Goal: Task Accomplishment & Management: Manage account settings

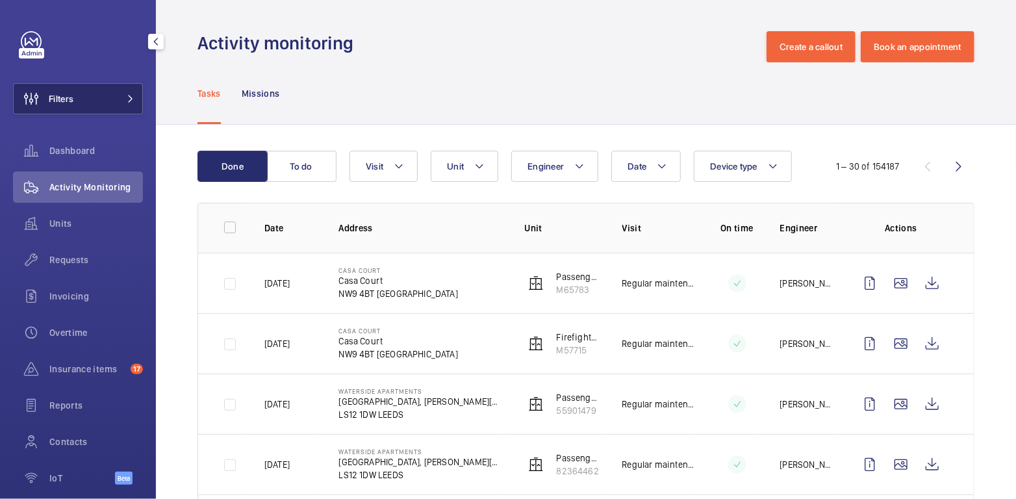
click at [95, 96] on button "Filters" at bounding box center [78, 98] width 130 height 31
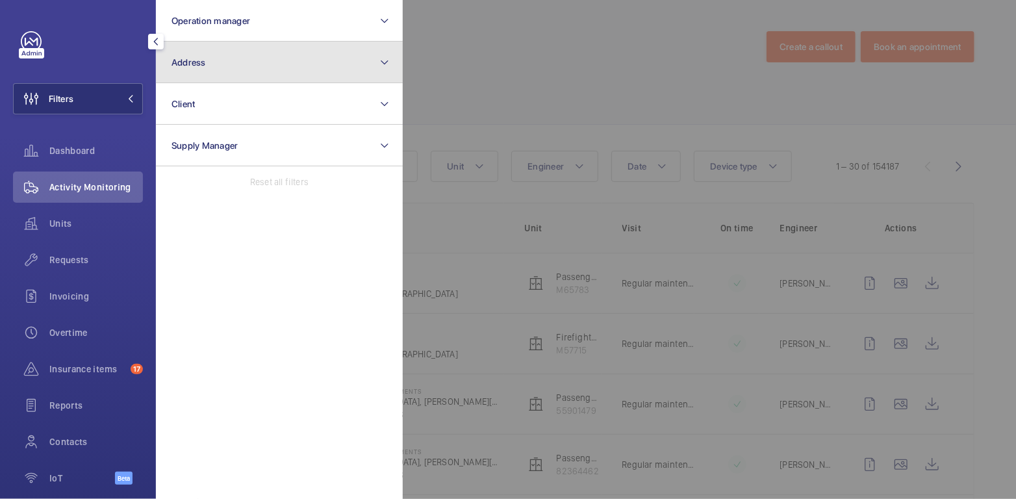
click at [195, 71] on button "Address" at bounding box center [279, 63] width 247 height 42
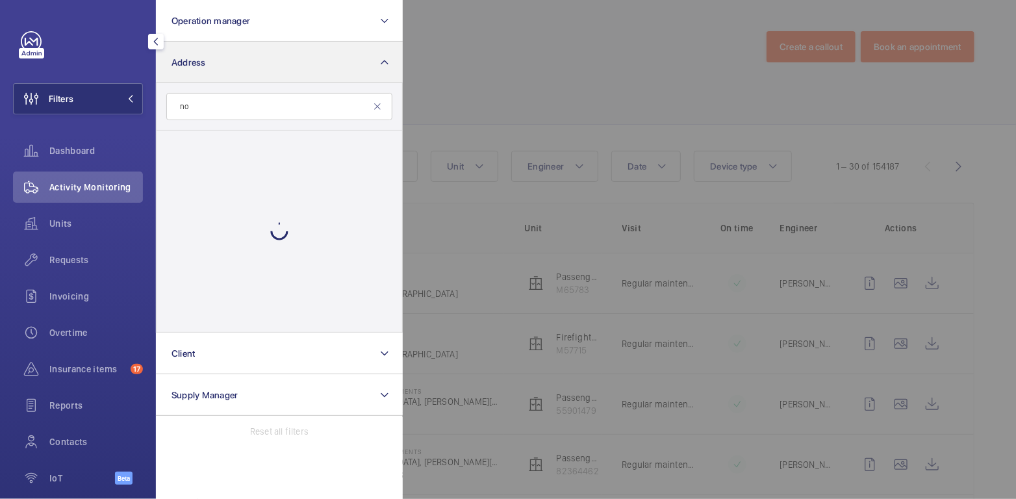
type input "n"
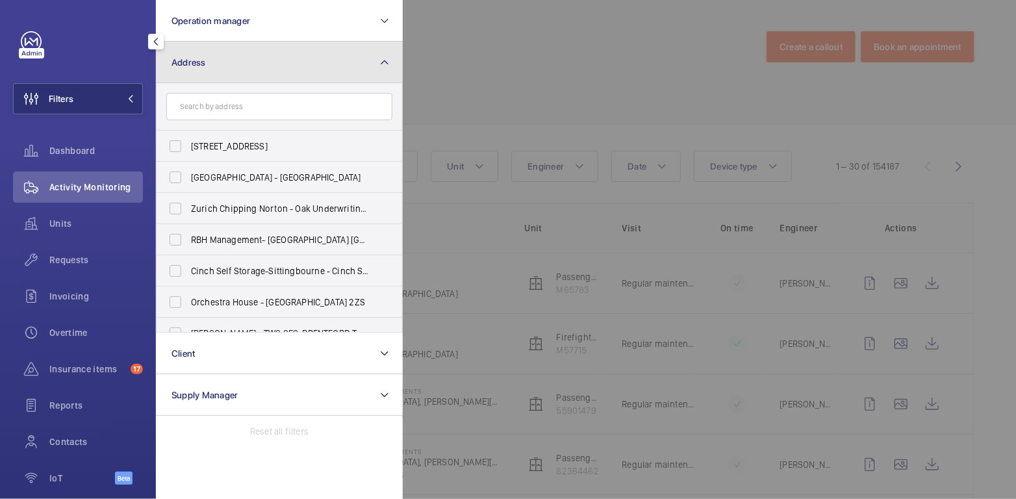
click at [339, 64] on button "Address" at bounding box center [279, 63] width 247 height 42
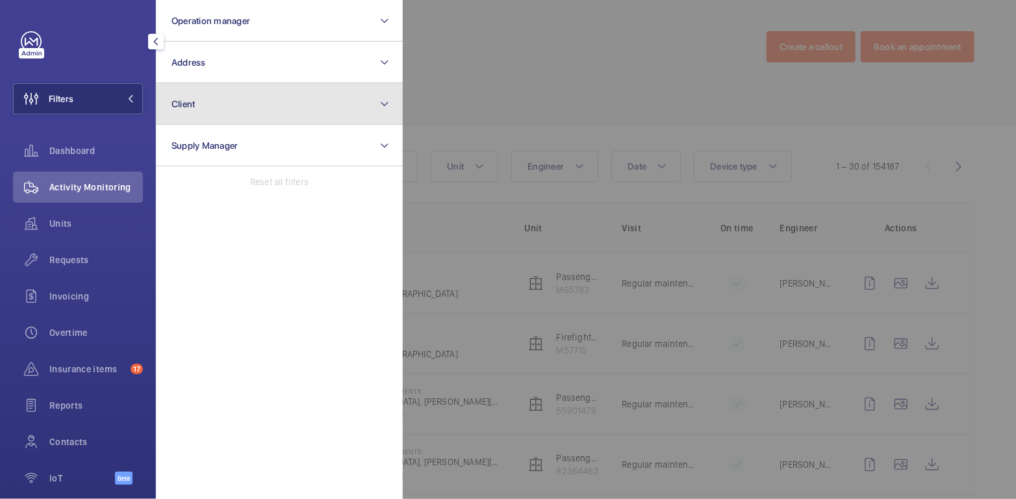
click at [273, 105] on button "Client" at bounding box center [279, 104] width 247 height 42
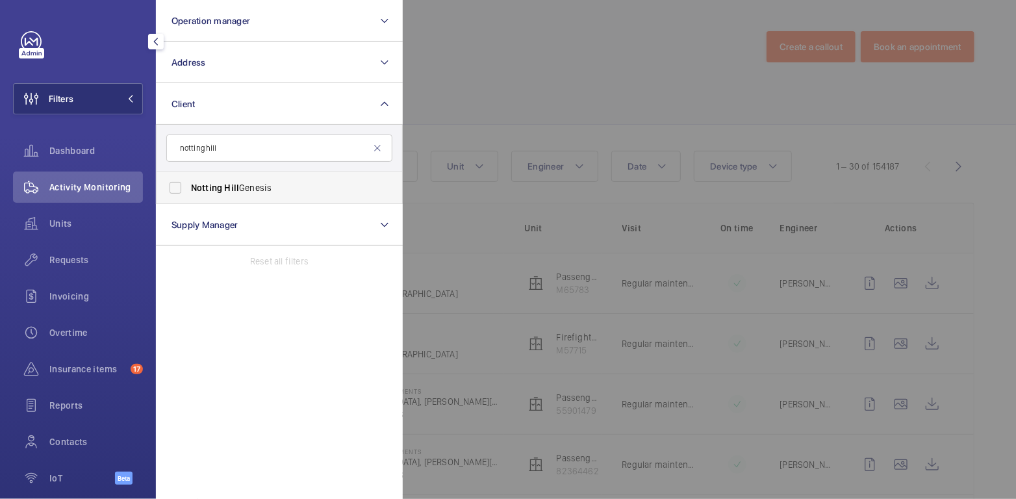
type input "notting hill"
click at [259, 191] on span "Notting Hill Genesis" at bounding box center [280, 187] width 179 height 13
click at [188, 191] on input "Notting Hill Genesis" at bounding box center [175, 188] width 26 height 26
checkbox input "true"
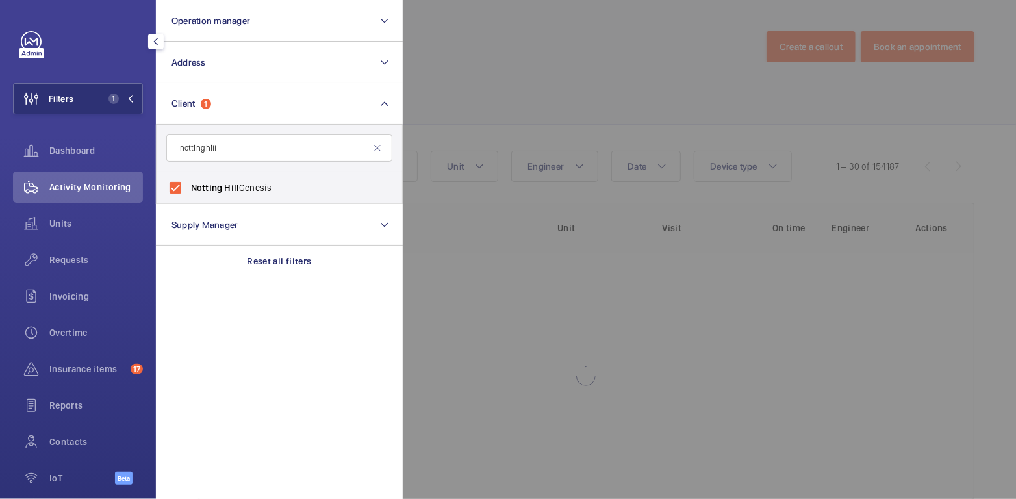
click at [482, 77] on div at bounding box center [911, 249] width 1016 height 499
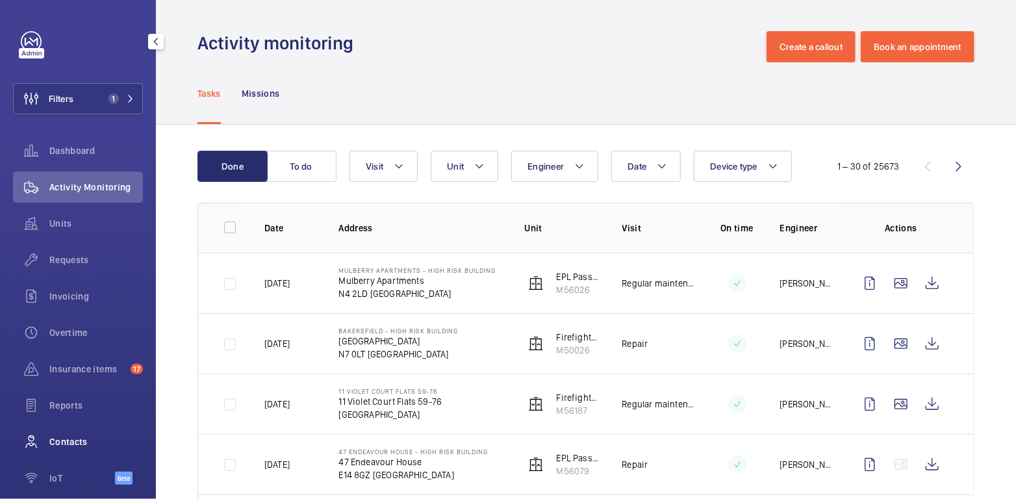
click at [79, 435] on span "Contacts" at bounding box center [96, 441] width 94 height 13
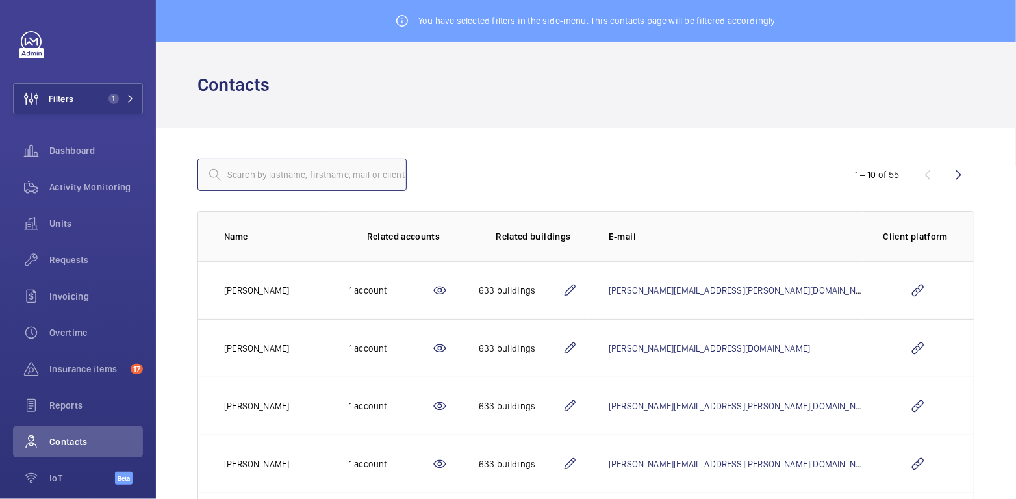
click at [274, 181] on input "text" at bounding box center [302, 175] width 209 height 32
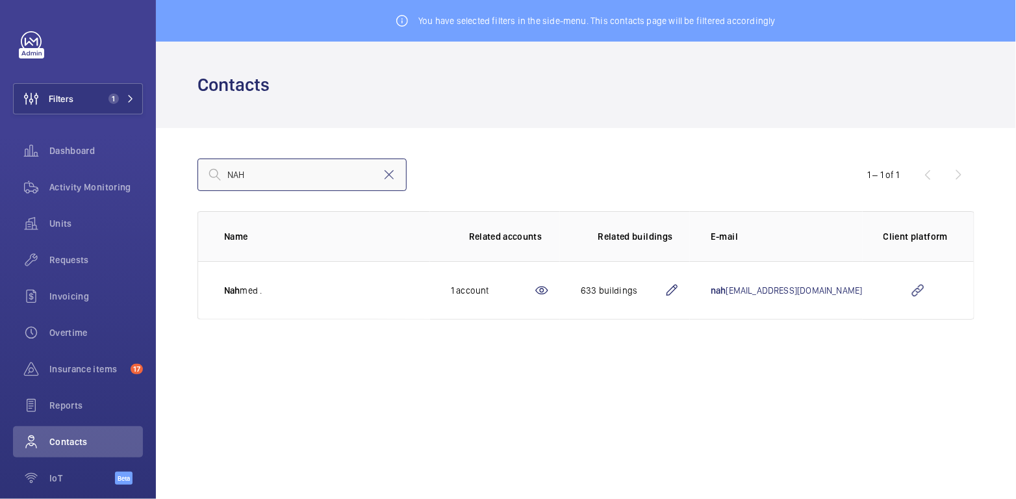
type input "NAH"
click at [107, 187] on span "Activity Monitoring" at bounding box center [96, 187] width 94 height 13
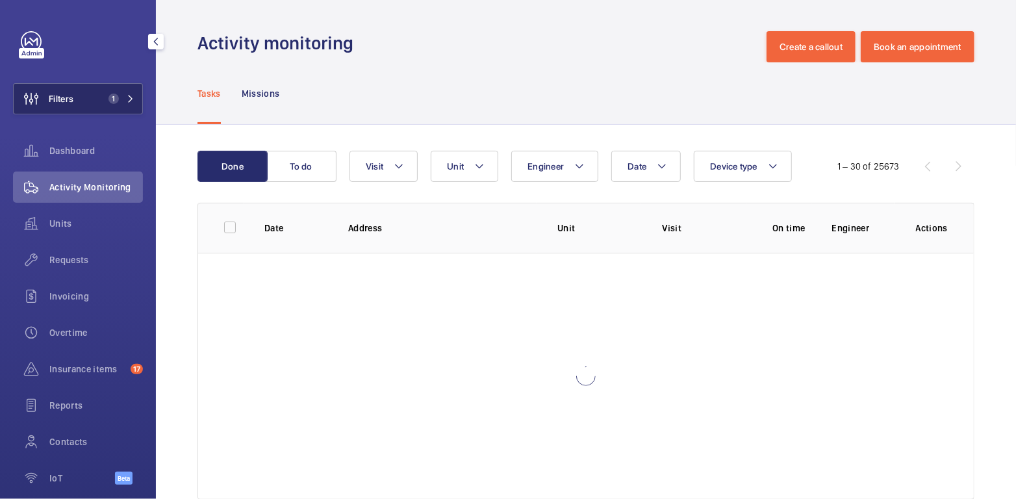
click at [105, 110] on button "Filters 1" at bounding box center [78, 98] width 130 height 31
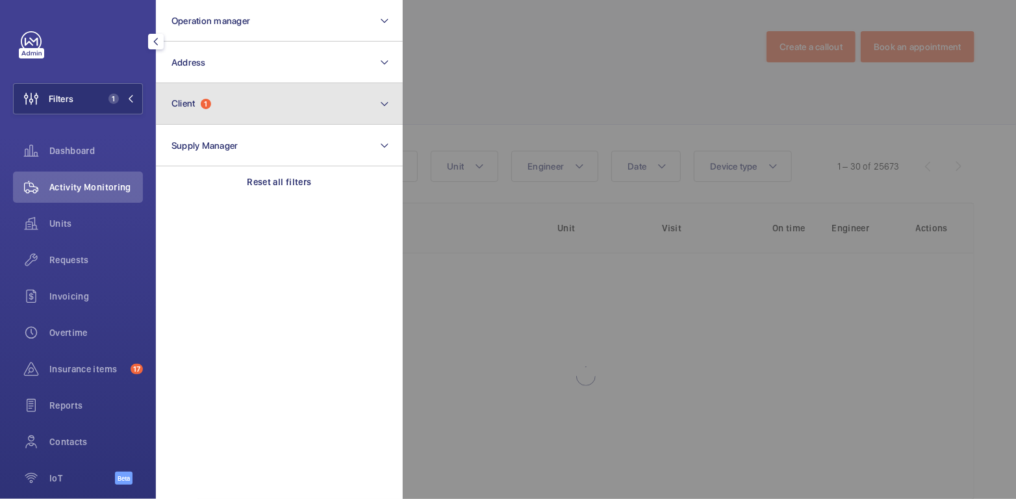
click at [210, 107] on span "1" at bounding box center [206, 104] width 10 height 10
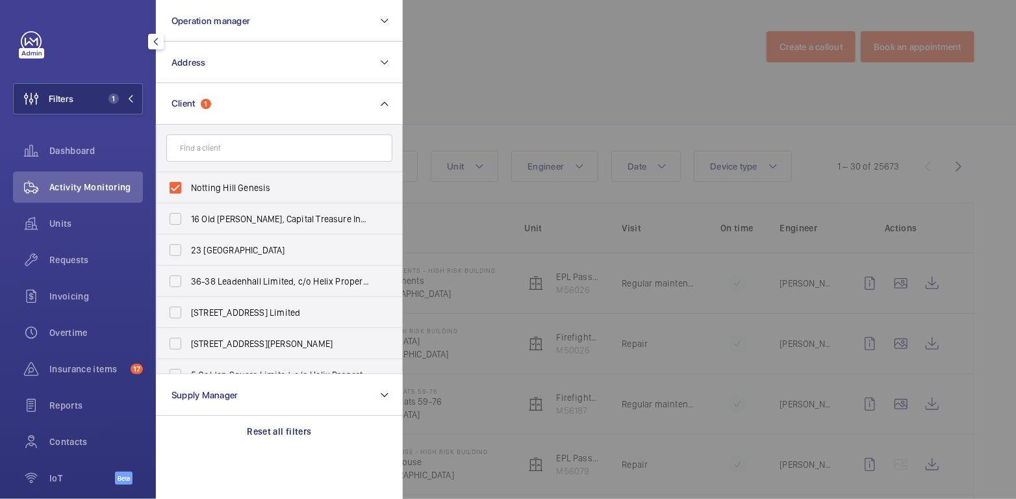
drag, startPoint x: 214, startPoint y: 187, endPoint x: 267, endPoint y: 164, distance: 58.2
click at [214, 187] on span "Notting Hill Genesis" at bounding box center [280, 187] width 179 height 13
click at [188, 187] on input "Notting Hill Genesis" at bounding box center [175, 188] width 26 height 26
checkbox input "false"
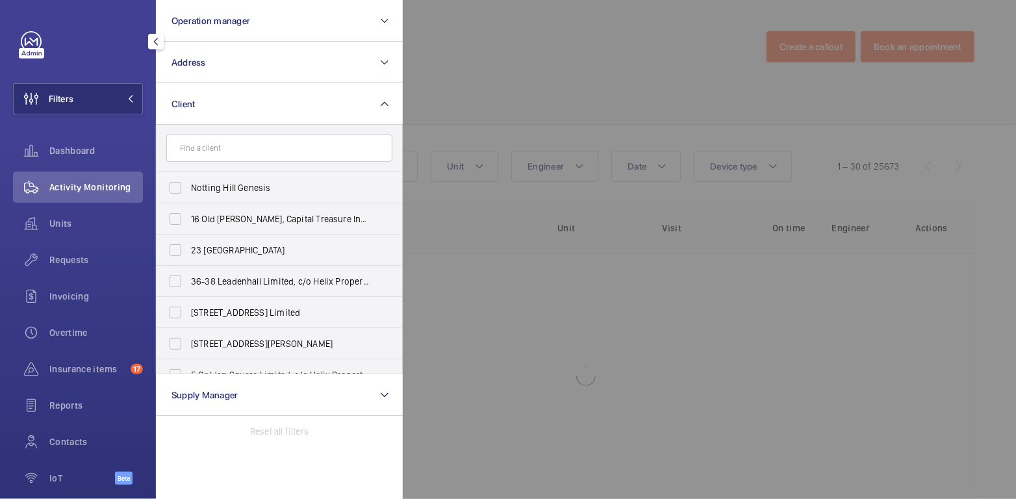
click at [474, 70] on div at bounding box center [911, 249] width 1016 height 499
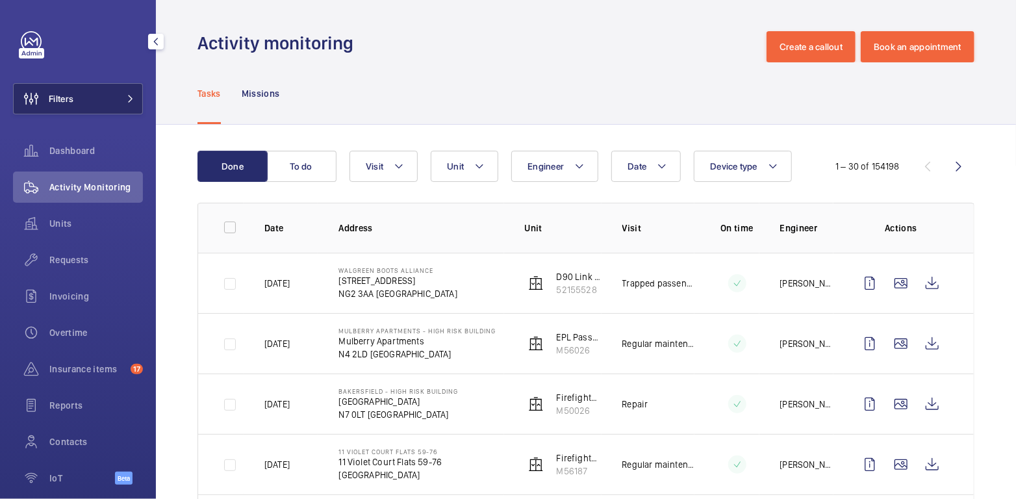
click at [90, 97] on button "Filters" at bounding box center [78, 98] width 130 height 31
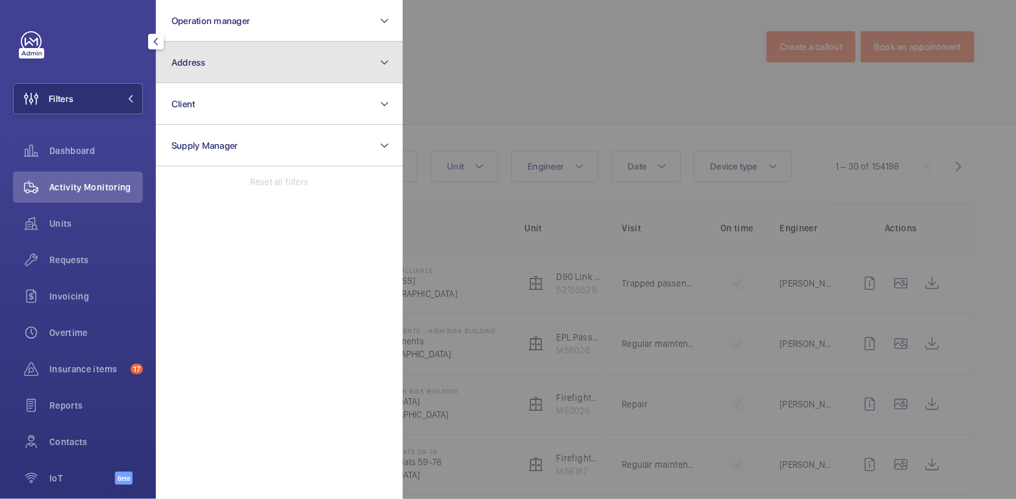
click at [185, 76] on button "Address" at bounding box center [279, 63] width 247 height 42
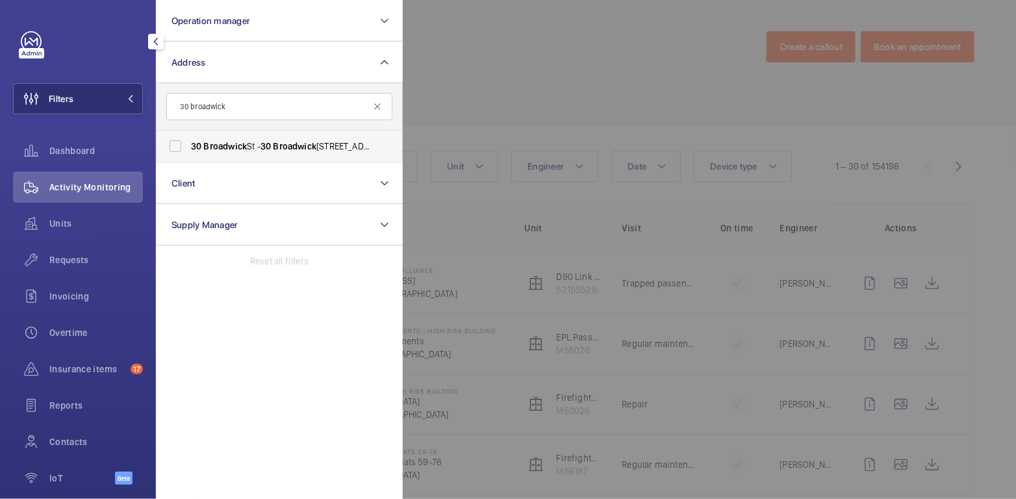
type input "30 broadwick"
click at [265, 145] on span "30" at bounding box center [266, 146] width 10 height 10
click at [188, 145] on input "30 Broadwick St - 30 Broadwick St, LONDON W1F 8JB" at bounding box center [175, 146] width 26 height 26
checkbox input "true"
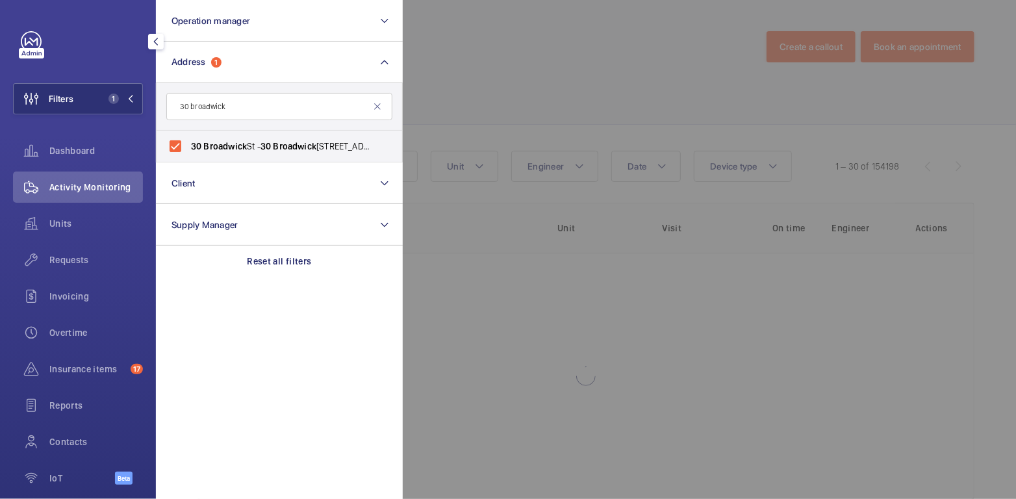
click at [508, 54] on div at bounding box center [911, 249] width 1016 height 499
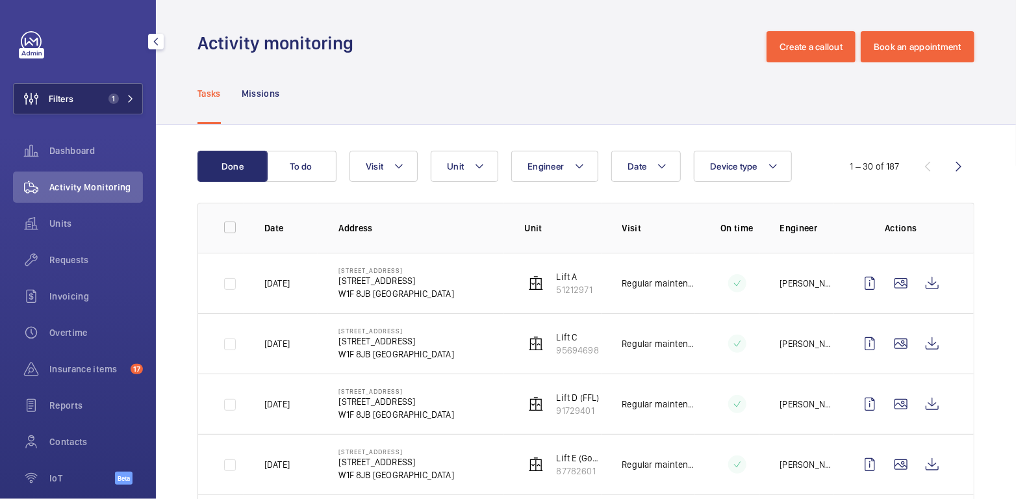
click at [85, 103] on button "Filters 1" at bounding box center [78, 98] width 130 height 31
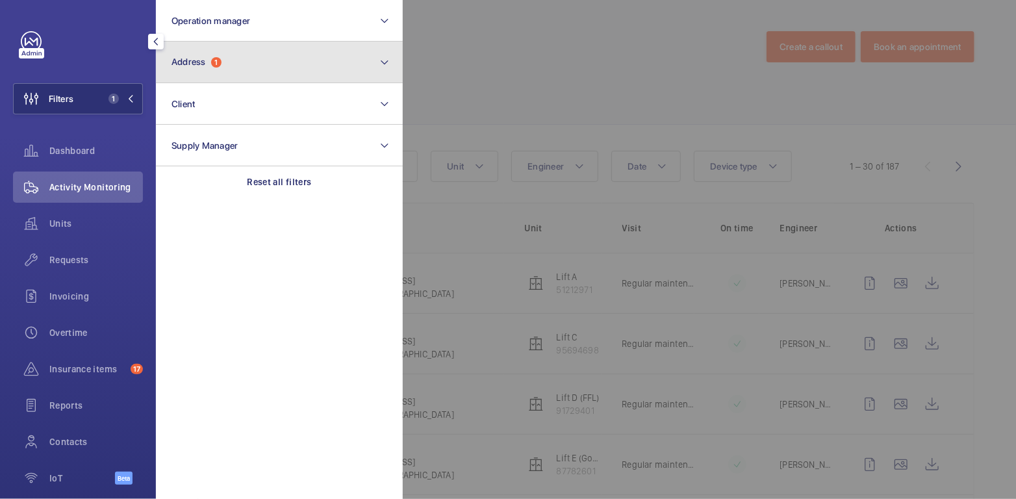
click at [200, 73] on button "Address 1" at bounding box center [279, 63] width 247 height 42
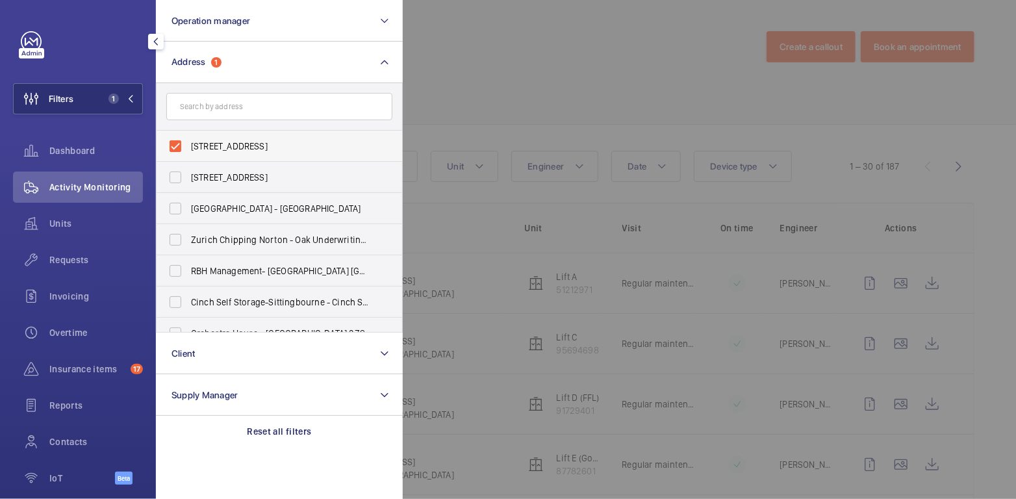
click at [209, 144] on span "30 Broadwick St - 30 Broadwick St, LONDON W1F 8JB" at bounding box center [280, 146] width 179 height 13
click at [188, 144] on input "30 Broadwick St - 30 Broadwick St, LONDON W1F 8JB" at bounding box center [175, 146] width 26 height 26
checkbox input "false"
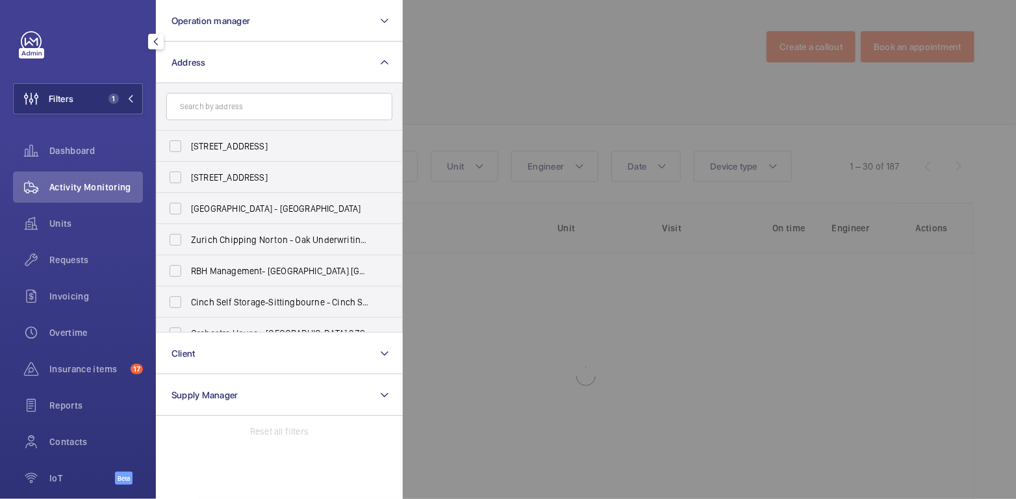
click at [484, 60] on div at bounding box center [911, 249] width 1016 height 499
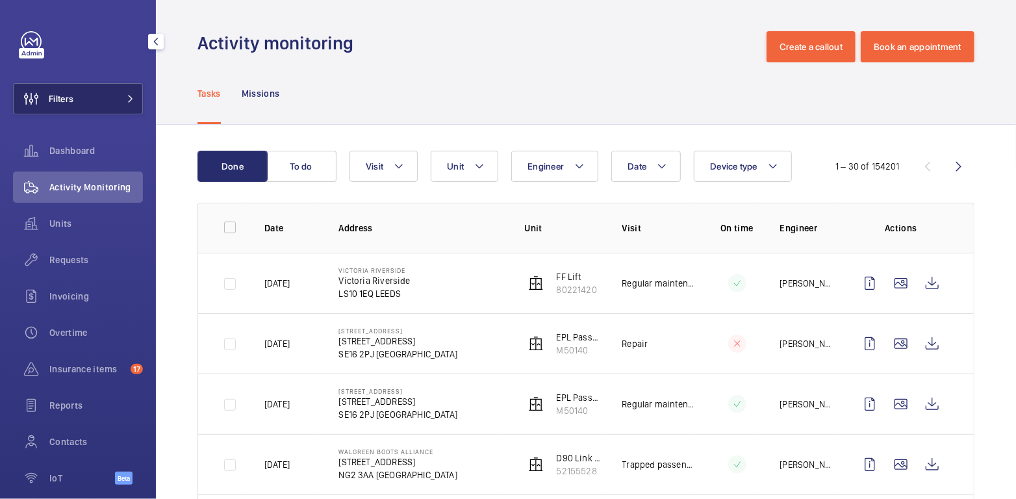
click at [88, 96] on button "Filters" at bounding box center [78, 98] width 130 height 31
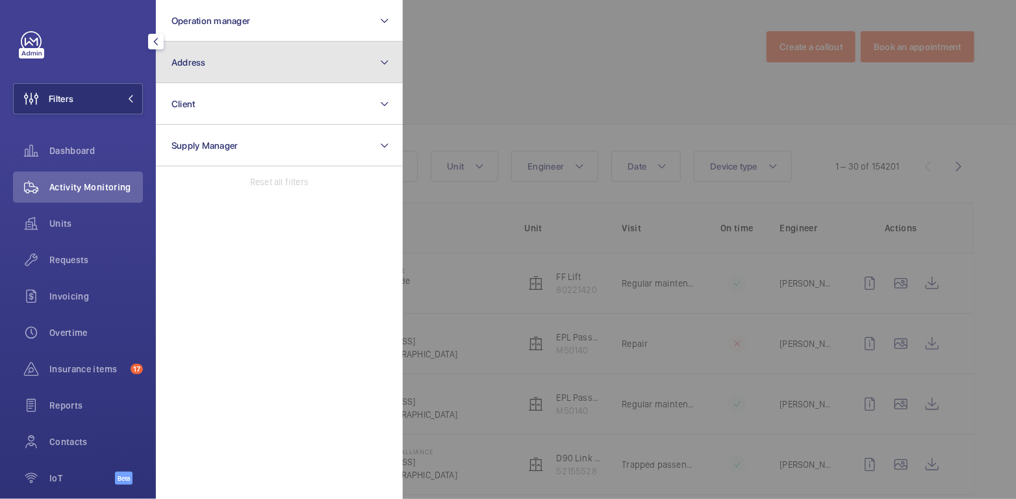
click at [228, 72] on button "Address" at bounding box center [279, 63] width 247 height 42
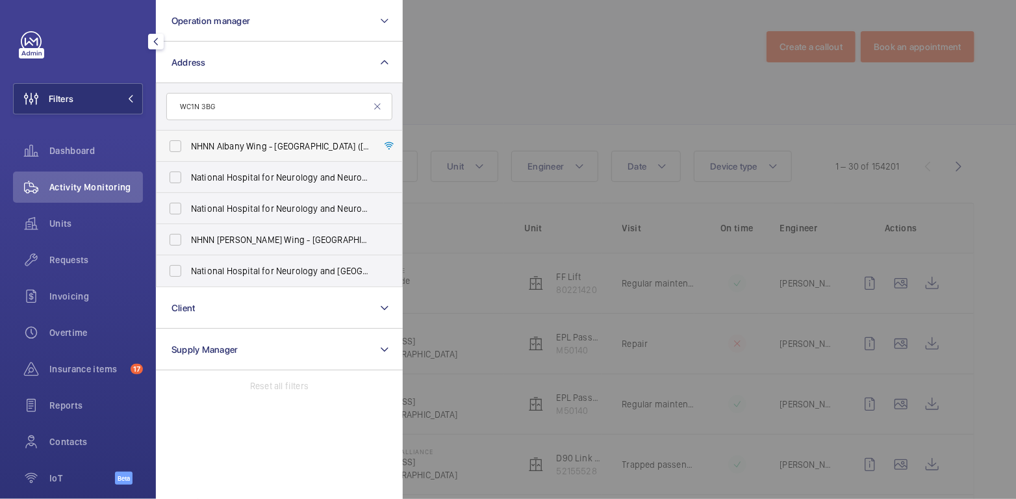
type input "WC1N 3BG"
click at [242, 146] on span "NHNN Albany Wing - UCLH (Queens Square), Albany Wing,, LONDON WC1N 3BG" at bounding box center [280, 146] width 179 height 13
click at [188, 146] on input "NHNN Albany Wing - UCLH (Queens Square), Albany Wing,, LONDON WC1N 3BG" at bounding box center [175, 146] width 26 height 26
checkbox input "true"
click at [237, 175] on span "National Hospital for Neurology and Neurosurgery (Queen Mary Wing) - 33 Queen S…" at bounding box center [280, 177] width 179 height 13
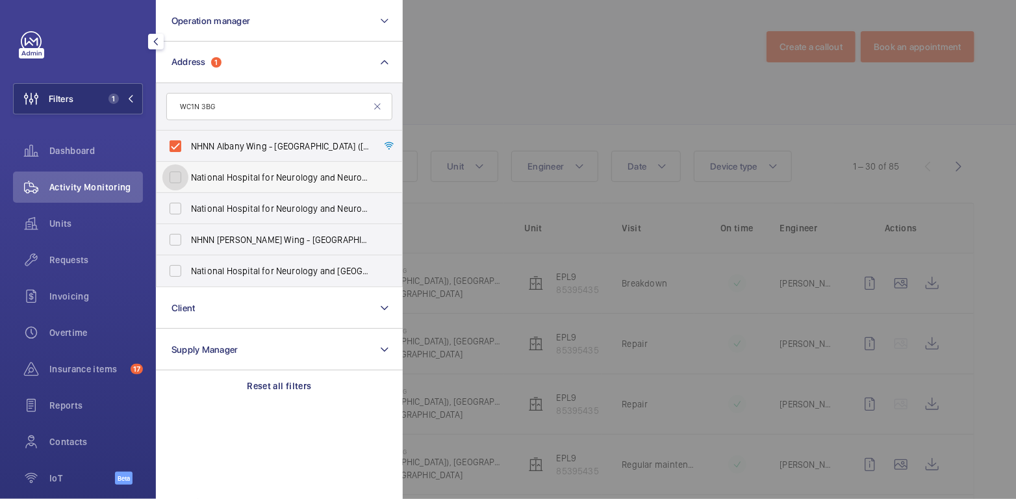
click at [188, 175] on input "National Hospital for Neurology and Neurosurgery (Queen Mary Wing) - 33 Queen S…" at bounding box center [175, 177] width 26 height 26
checkbox input "true"
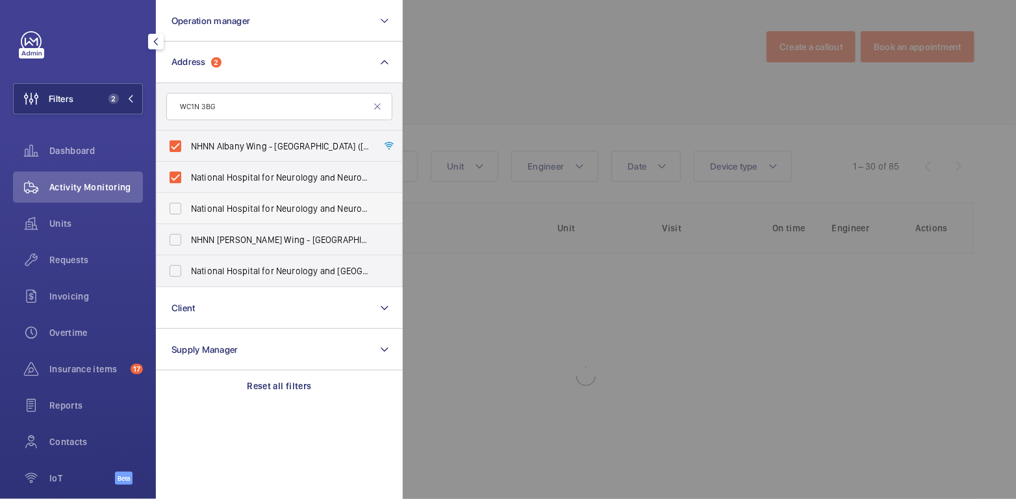
click at [231, 203] on span "National Hospital for Neurology and Neurosurgery - 8-11 Queen Square, LONDON WC…" at bounding box center [280, 208] width 179 height 13
click at [188, 203] on input "National Hospital for Neurology and Neurosurgery - 8-11 Queen Square, LONDON WC…" at bounding box center [175, 209] width 26 height 26
checkbox input "true"
click at [231, 237] on span "NHNN Chandler Wing - UCLH Chandler Wing, 33 Queen Square,, LONDON WC1N 3BG" at bounding box center [280, 239] width 179 height 13
click at [188, 237] on input "NHNN Chandler Wing - UCLH Chandler Wing, 33 Queen Square,, LONDON WC1N 3BG" at bounding box center [175, 240] width 26 height 26
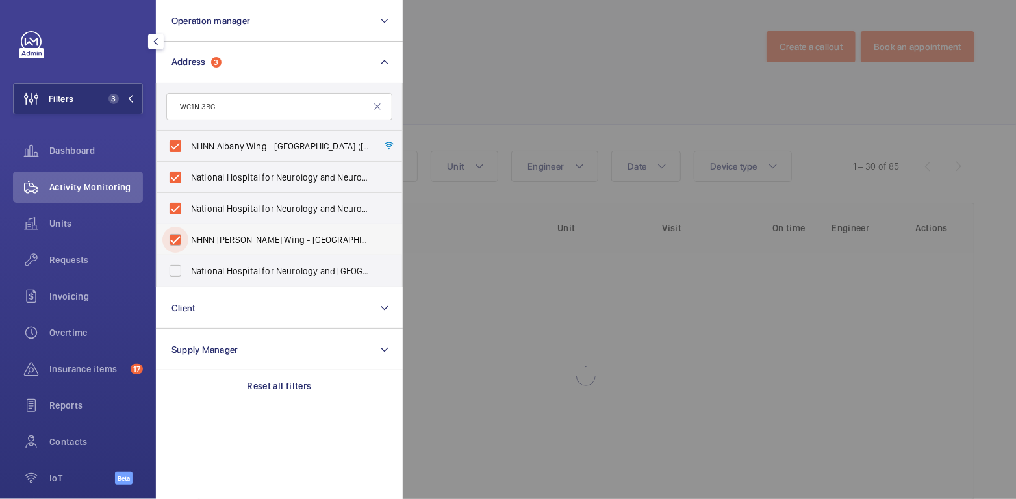
checkbox input "true"
click at [231, 268] on span "National Hospital for Neurology and Neurosurgery - 23 Queen Square, LONDON WC1N…" at bounding box center [280, 271] width 179 height 13
click at [188, 268] on input "National Hospital for Neurology and Neurosurgery - 23 Queen Square, LONDON WC1N…" at bounding box center [175, 271] width 26 height 26
checkbox input "true"
click at [490, 90] on div at bounding box center [911, 249] width 1016 height 499
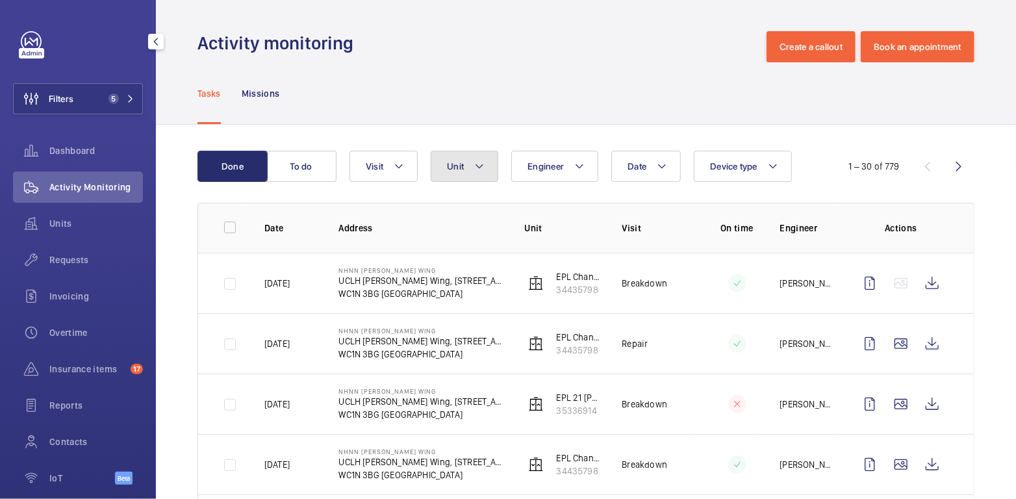
click at [480, 174] on mat-icon at bounding box center [479, 167] width 10 height 16
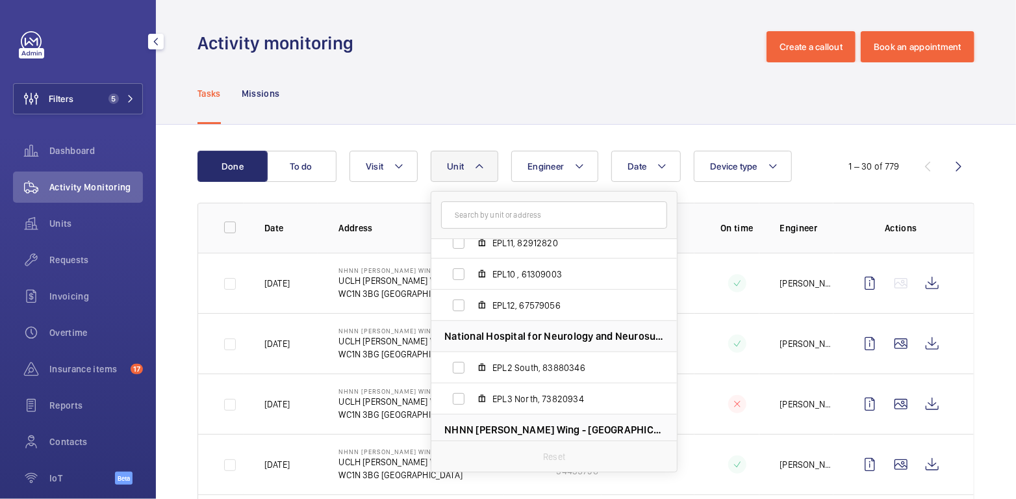
scroll to position [146, 0]
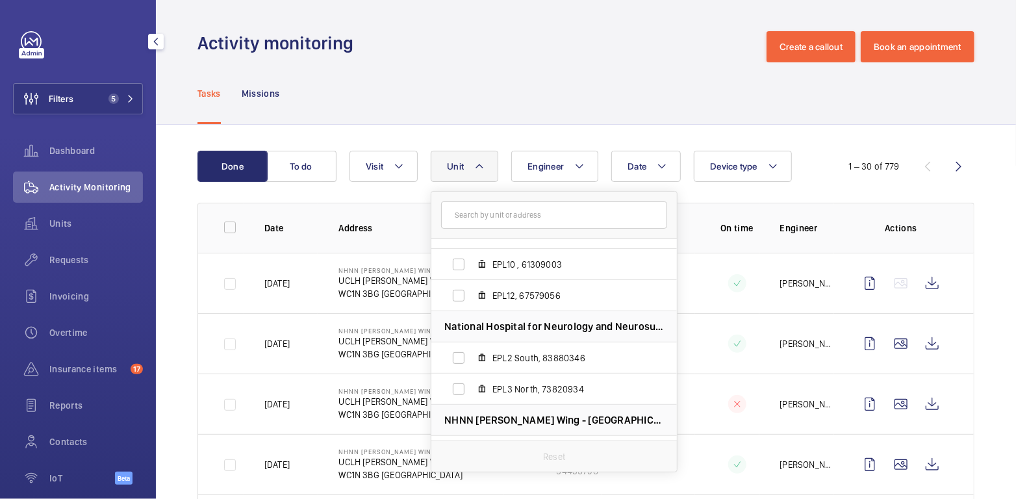
click at [612, 114] on div "Tasks Missions" at bounding box center [586, 93] width 777 height 62
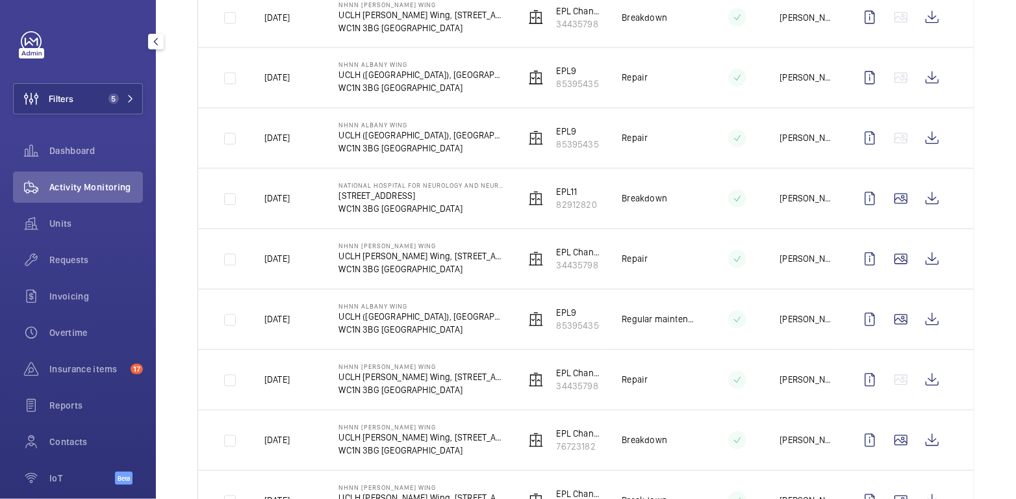
scroll to position [1117, 0]
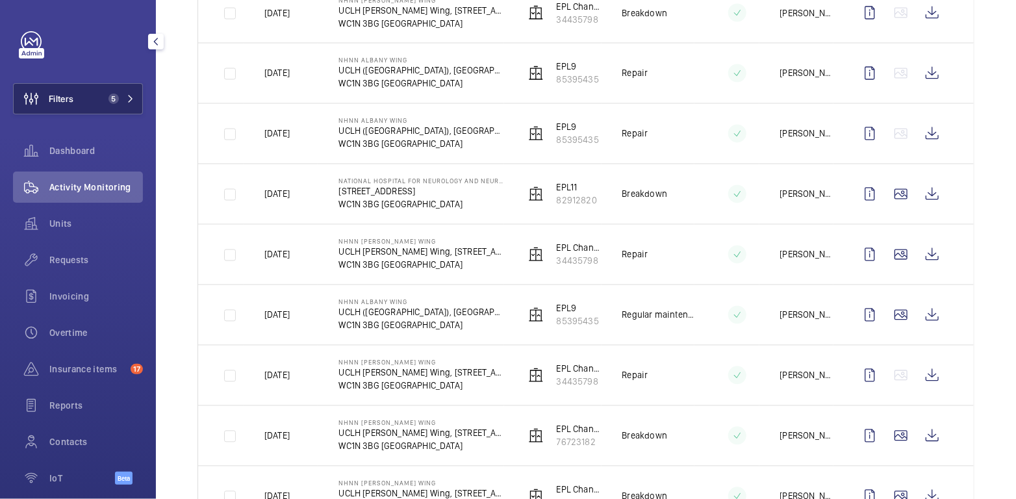
click at [91, 103] on button "Filters 5" at bounding box center [78, 98] width 130 height 31
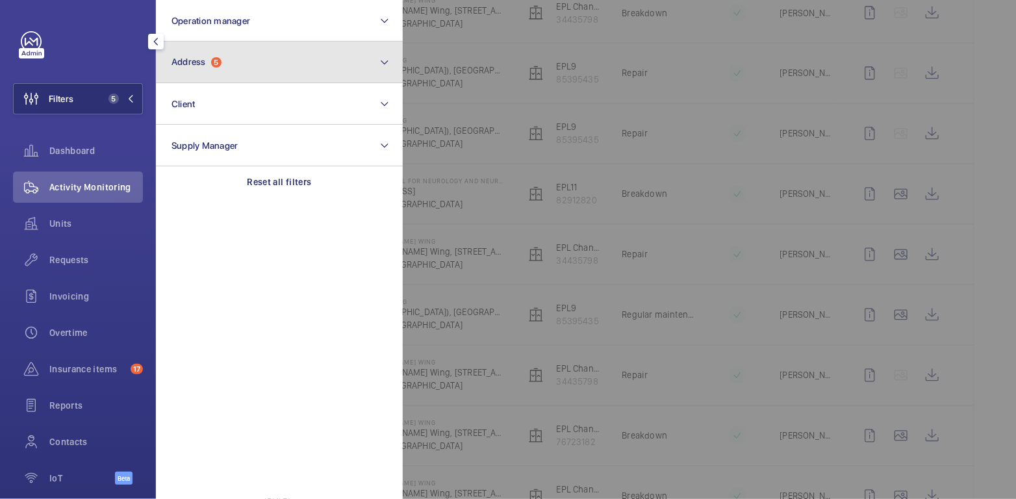
click at [216, 49] on button "Address 5" at bounding box center [279, 63] width 247 height 42
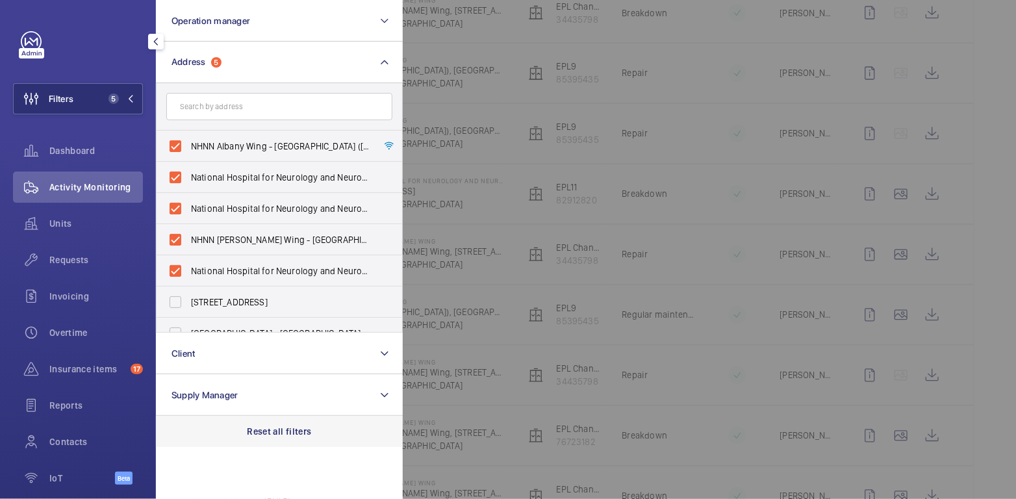
click at [290, 425] on p "Reset all filters" at bounding box center [280, 431] width 64 height 13
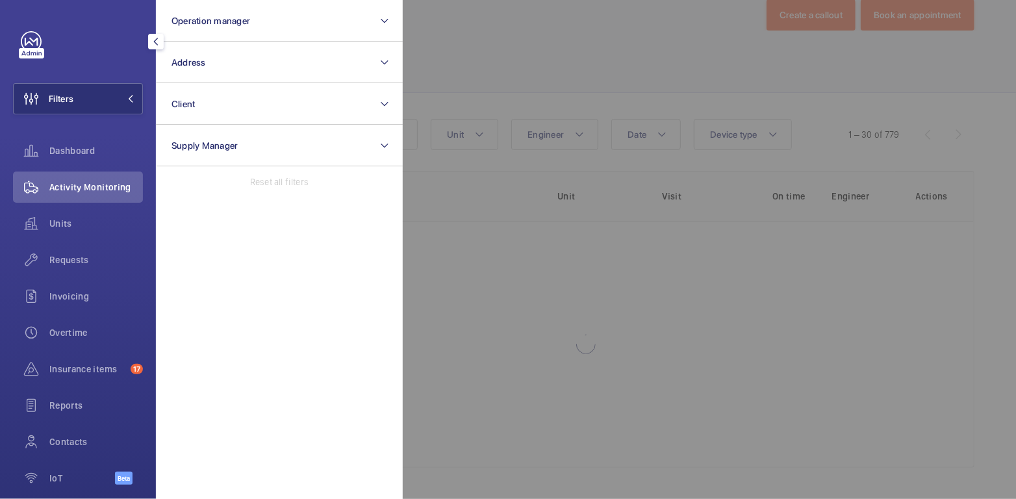
scroll to position [31, 0]
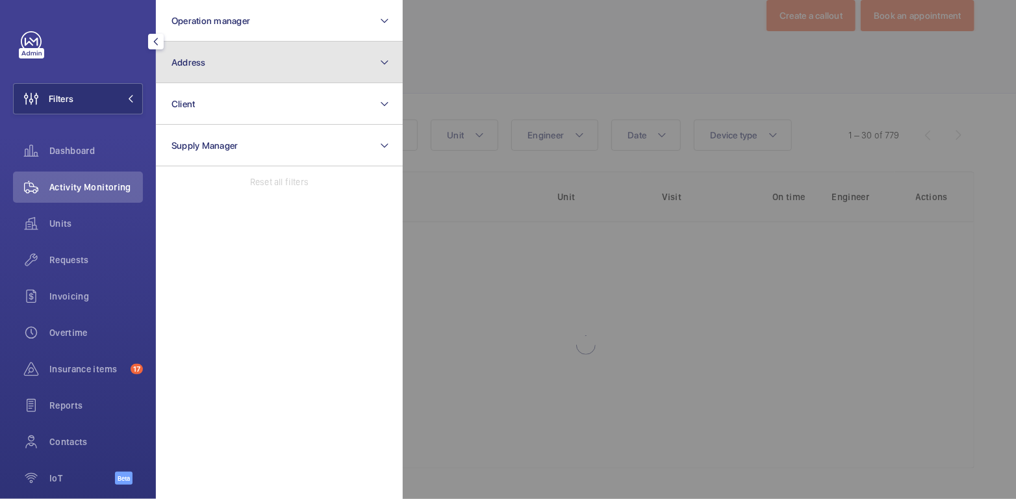
click at [268, 77] on button "Address" at bounding box center [279, 63] width 247 height 42
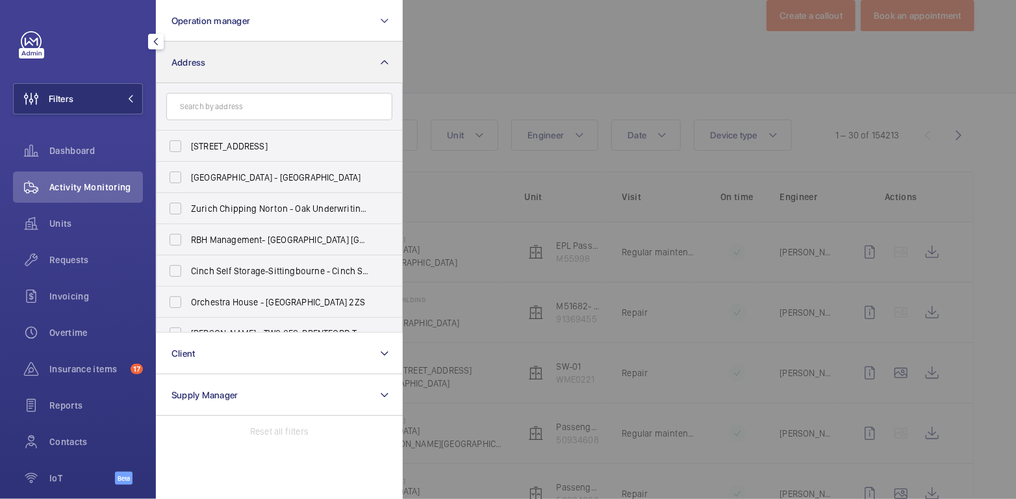
scroll to position [1117, 0]
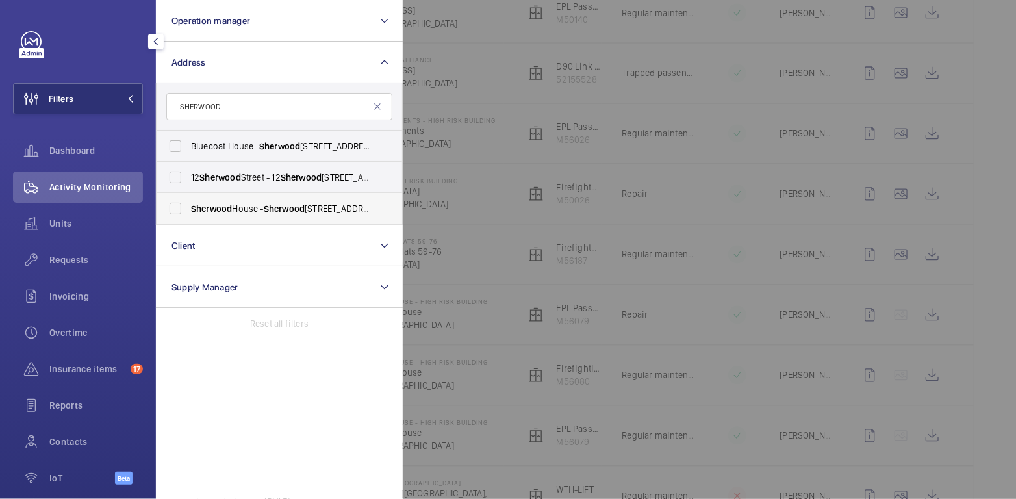
type input "SHERWOOD"
click at [253, 206] on span "Sherwood House - Sherwood Drive, MILTON KEYNES MK3 6RT" at bounding box center [280, 208] width 179 height 13
click at [188, 206] on input "Sherwood House - Sherwood Drive, MILTON KEYNES MK3 6RT" at bounding box center [175, 209] width 26 height 26
checkbox input "true"
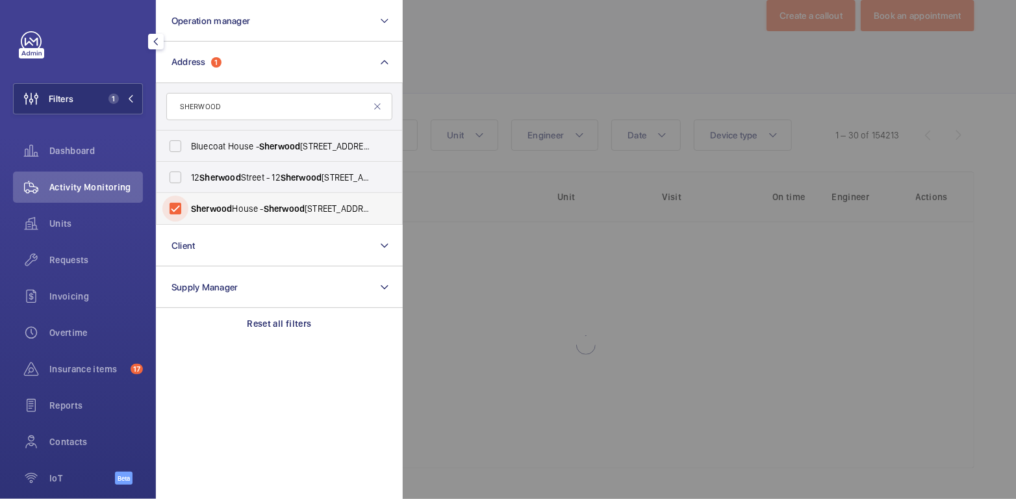
scroll to position [25, 0]
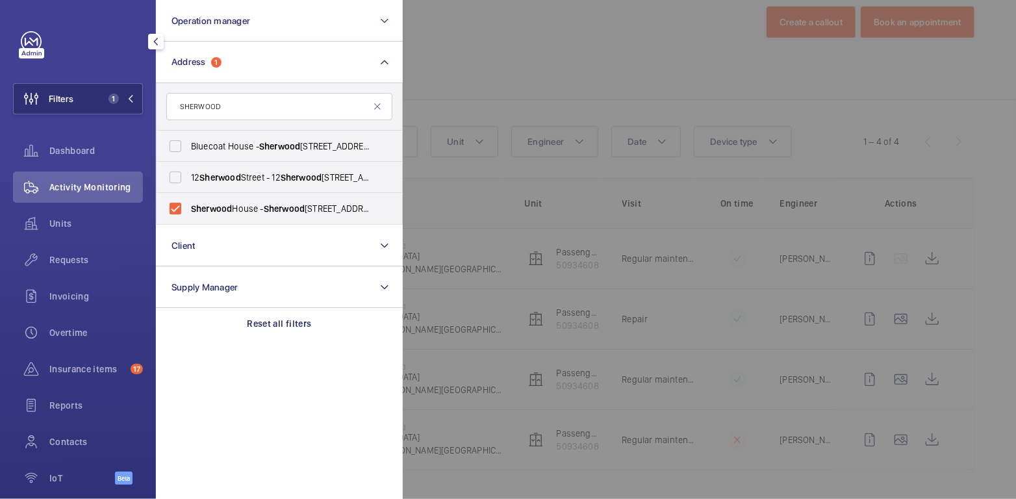
click at [540, 53] on div at bounding box center [911, 249] width 1016 height 499
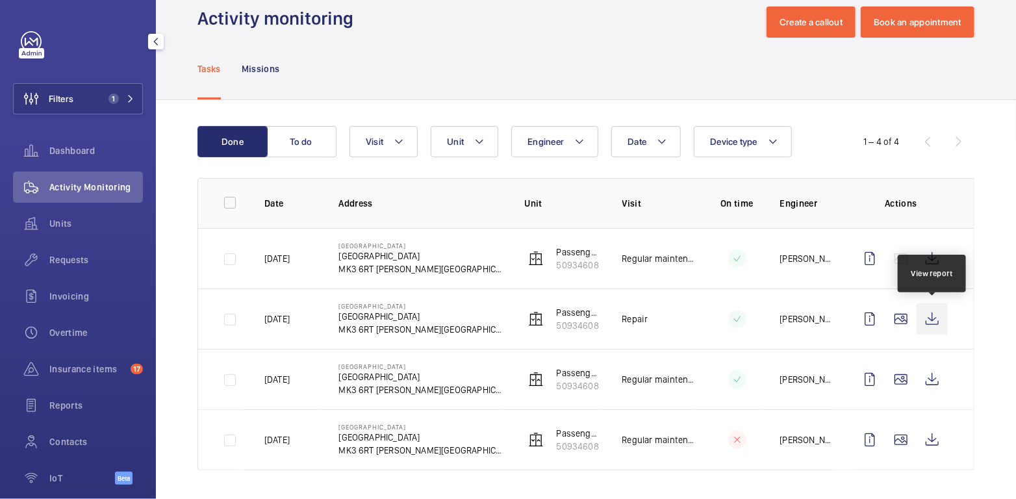
click at [934, 317] on wm-front-icon-button at bounding box center [932, 319] width 31 height 31
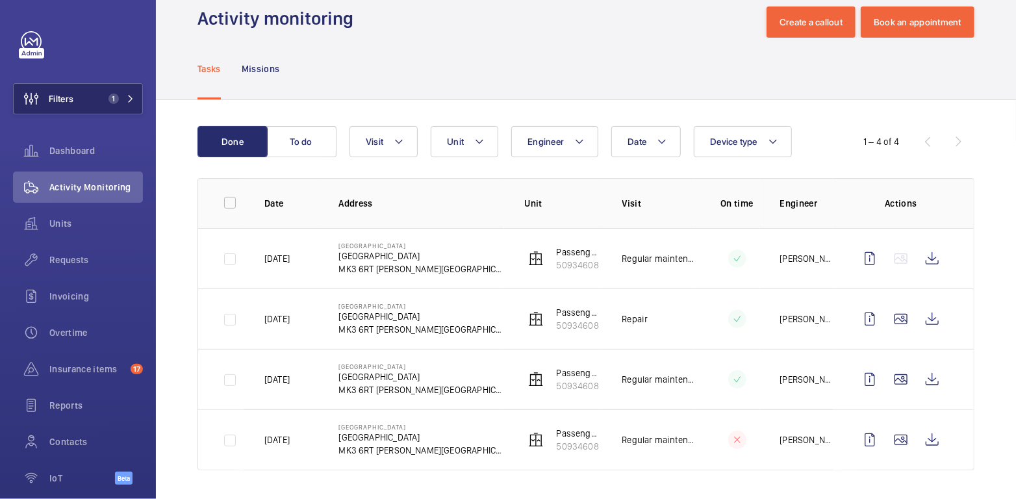
click at [116, 103] on span "1" at bounding box center [111, 99] width 16 height 10
click at [108, 97] on span "1" at bounding box center [111, 99] width 16 height 10
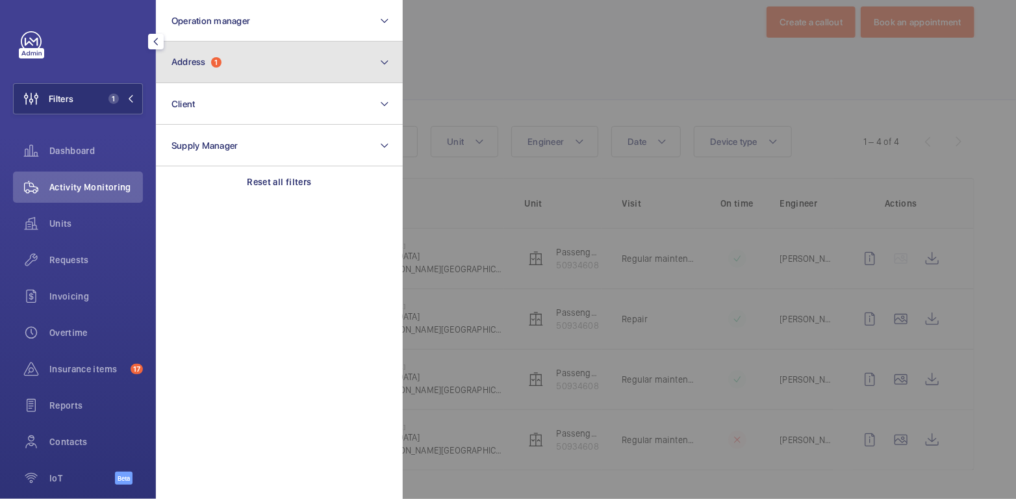
click at [200, 57] on span "Address" at bounding box center [189, 62] width 34 height 10
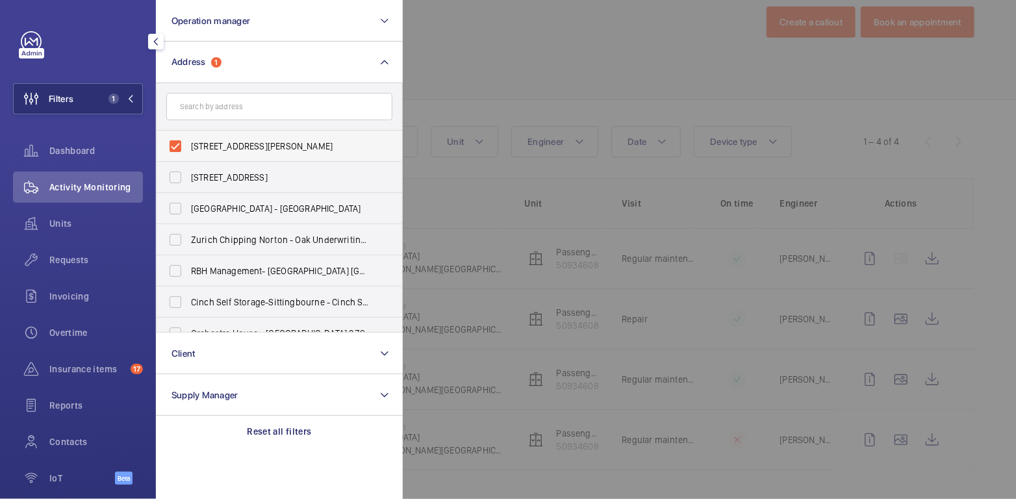
click at [224, 144] on span "Sherwood House - Sherwood Drive, MILTON KEYNES MK3 6RT" at bounding box center [280, 146] width 179 height 13
click at [188, 144] on input "Sherwood House - Sherwood Drive, MILTON KEYNES MK3 6RT" at bounding box center [175, 146] width 26 height 26
checkbox input "false"
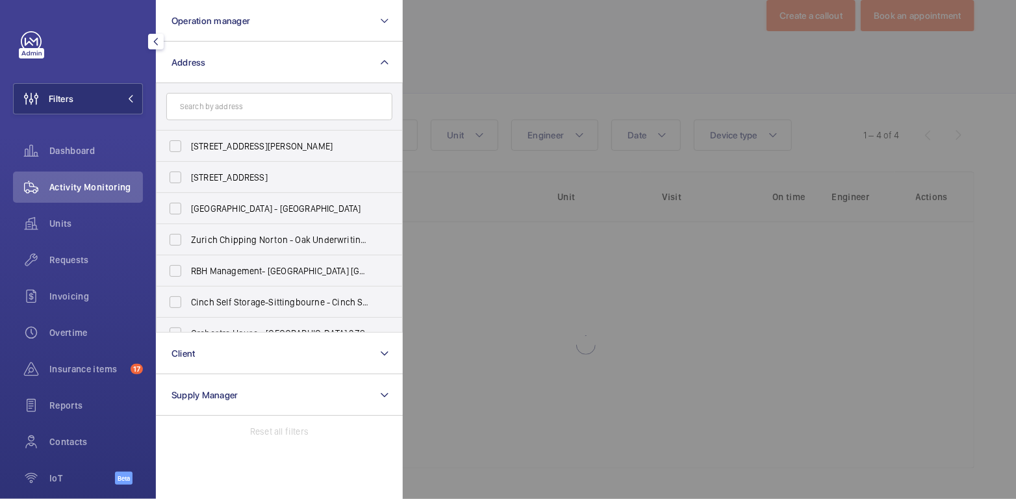
click at [444, 59] on div at bounding box center [911, 249] width 1016 height 499
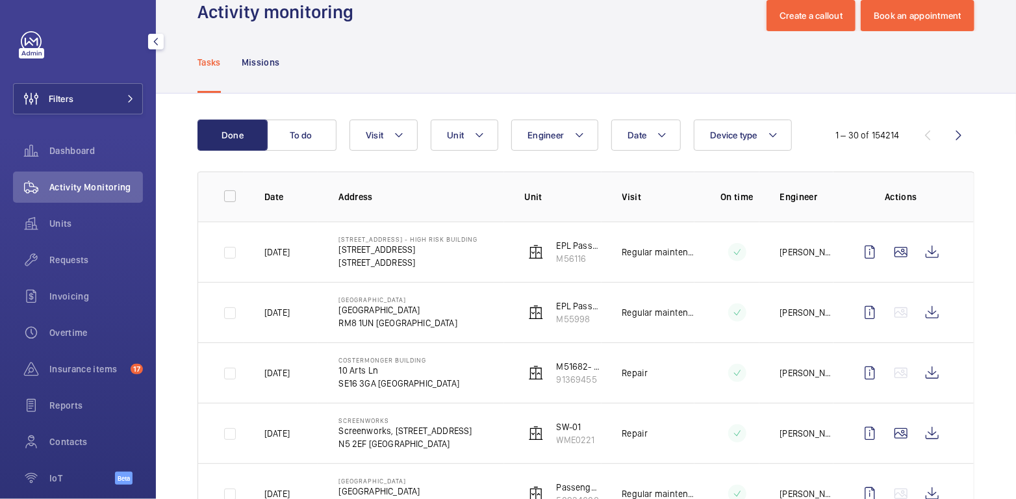
scroll to position [1117, 0]
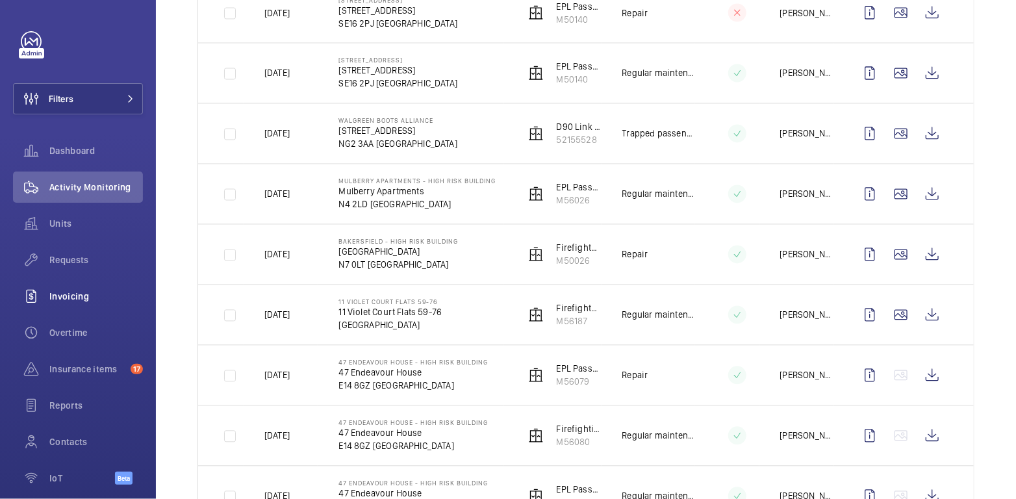
click at [74, 307] on div "Invoicing" at bounding box center [78, 296] width 130 height 31
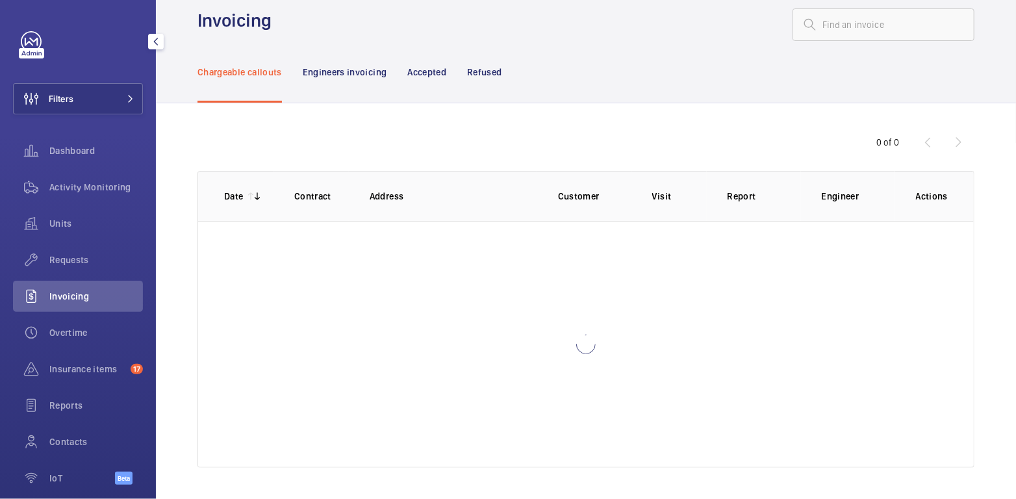
scroll to position [14, 0]
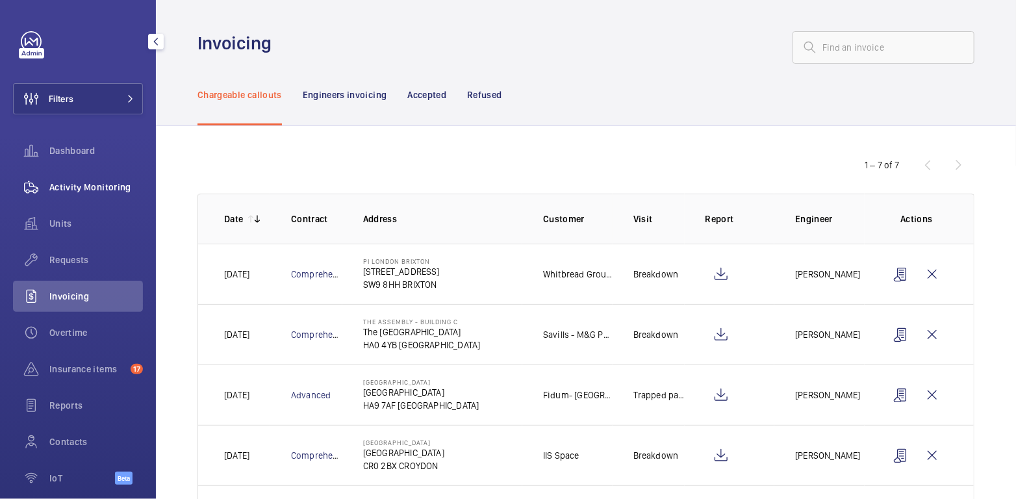
click at [98, 190] on span "Activity Monitoring" at bounding box center [96, 187] width 94 height 13
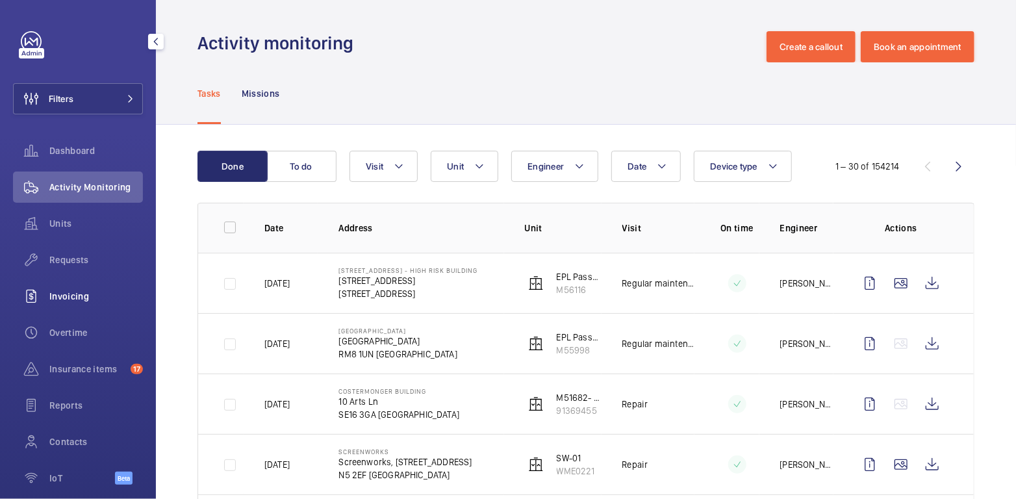
click at [71, 288] on div "Invoicing" at bounding box center [78, 296] width 130 height 31
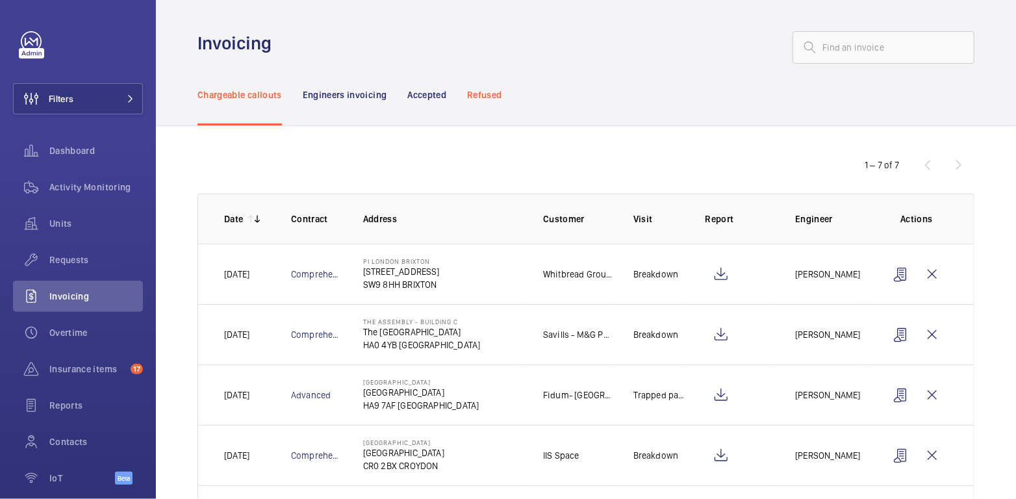
click at [484, 99] on p "Refused" at bounding box center [484, 94] width 34 height 13
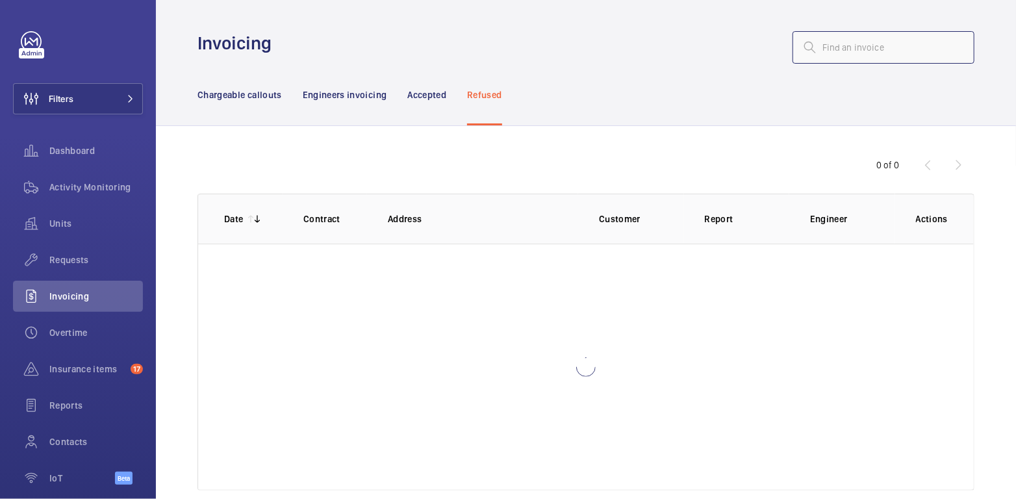
click at [854, 44] on input "text" at bounding box center [884, 47] width 182 height 32
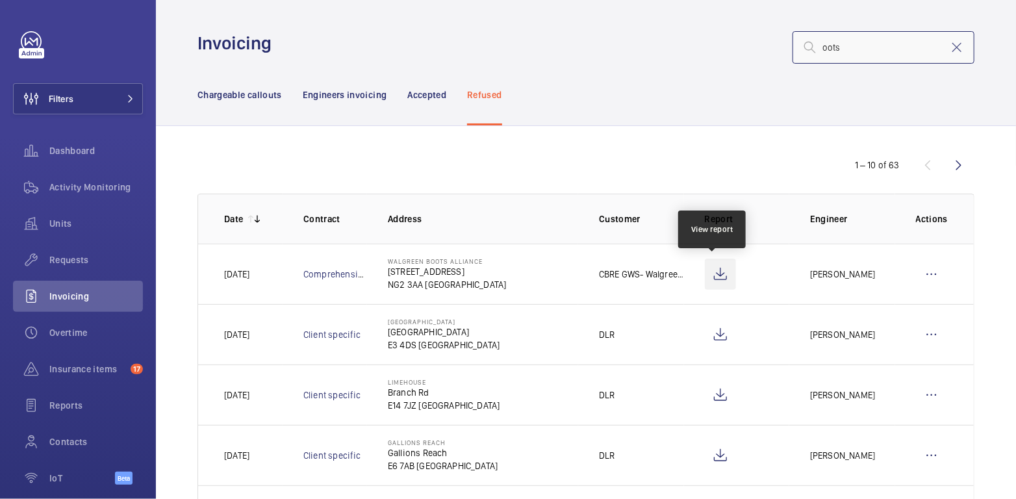
type input "oots"
click at [716, 274] on wm-front-icon-button at bounding box center [720, 274] width 31 height 31
click at [101, 181] on span "Activity Monitoring" at bounding box center [96, 187] width 94 height 13
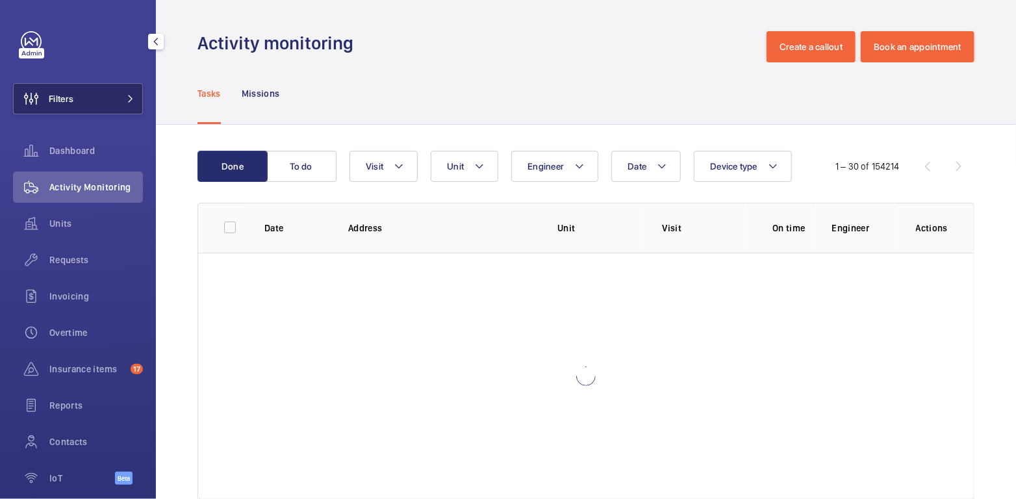
click at [97, 99] on button "Filters" at bounding box center [78, 98] width 130 height 31
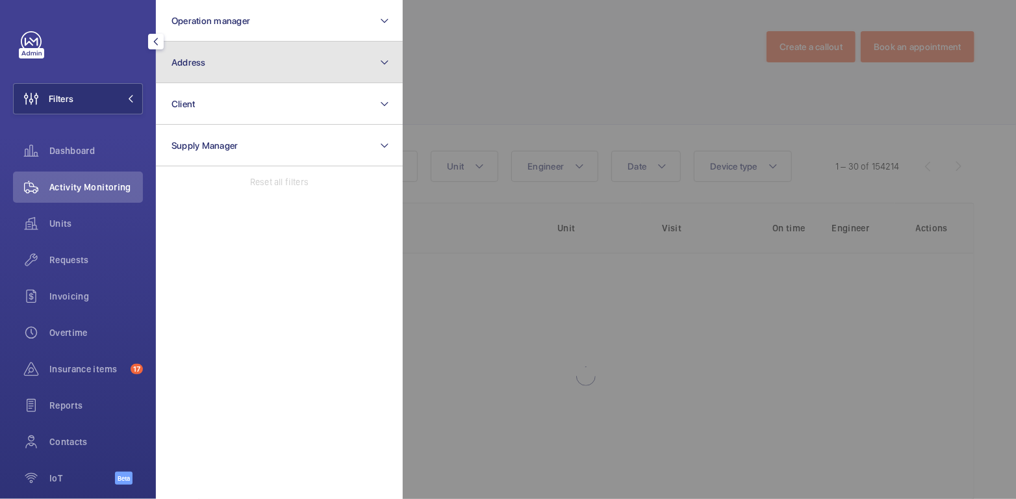
click at [237, 68] on button "Address" at bounding box center [279, 63] width 247 height 42
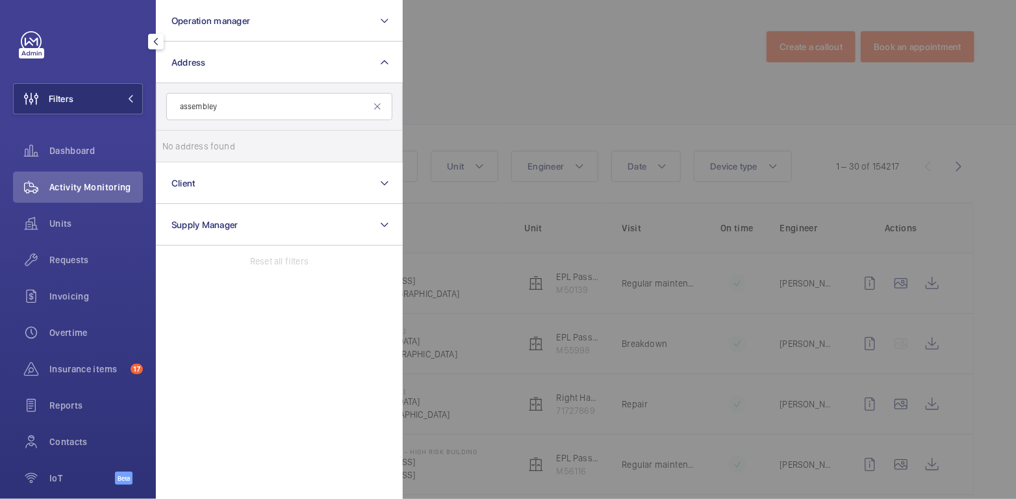
click at [251, 114] on input "assembley" at bounding box center [279, 106] width 226 height 27
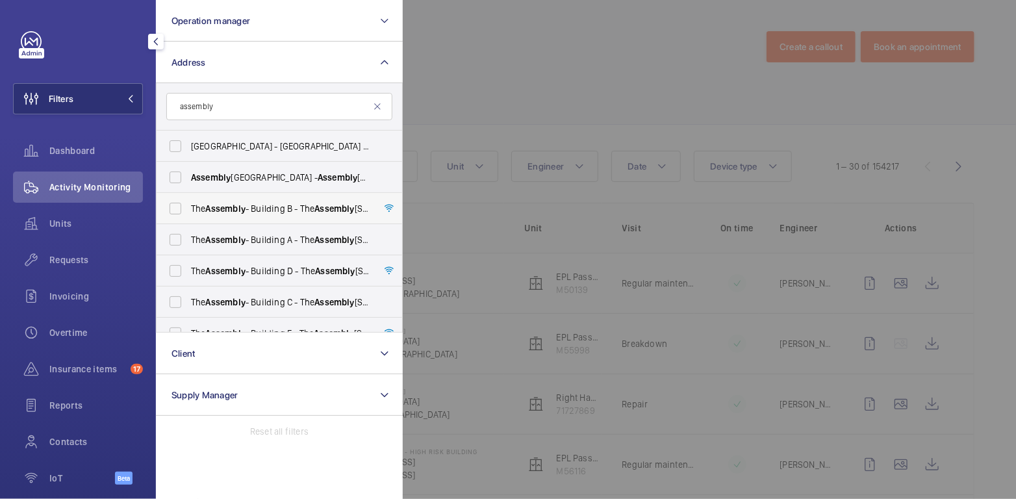
type input "assembly"
click at [226, 213] on span "Assembly" at bounding box center [226, 208] width 40 height 10
click at [188, 213] on input "The Assembly - Building B - The Assembly - Building B, Montrose Crescent, WEMBL…" at bounding box center [175, 209] width 26 height 26
checkbox input "true"
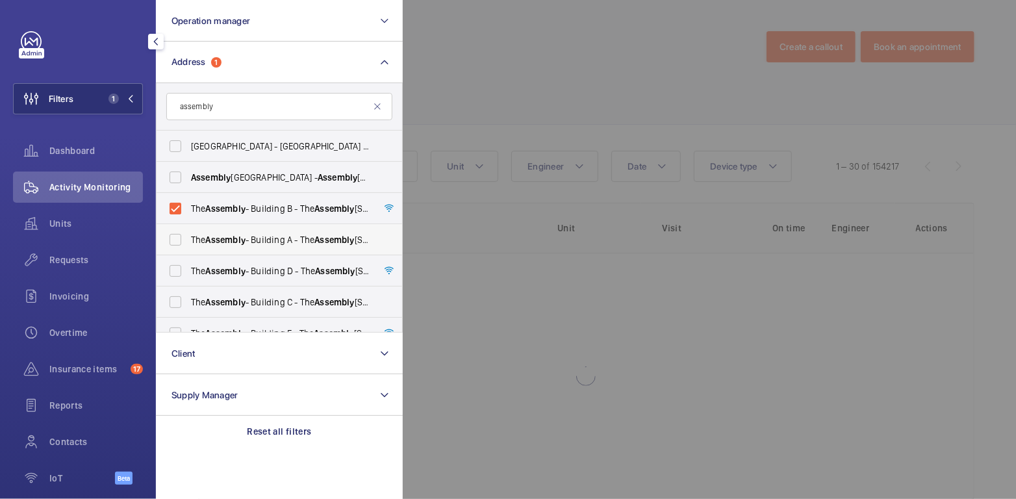
click at [231, 241] on span "Assembly" at bounding box center [226, 240] width 40 height 10
click at [188, 241] on input "The Assembly - Building A - The Assembly - Building A, Montrose Crescent, WEMBL…" at bounding box center [175, 240] width 26 height 26
checkbox input "true"
click at [243, 275] on span "Assembly" at bounding box center [226, 271] width 40 height 10
click at [188, 275] on input "The Assembly - Building D - The Assembly - Building D, Montrose Crescent, WEMBL…" at bounding box center [175, 271] width 26 height 26
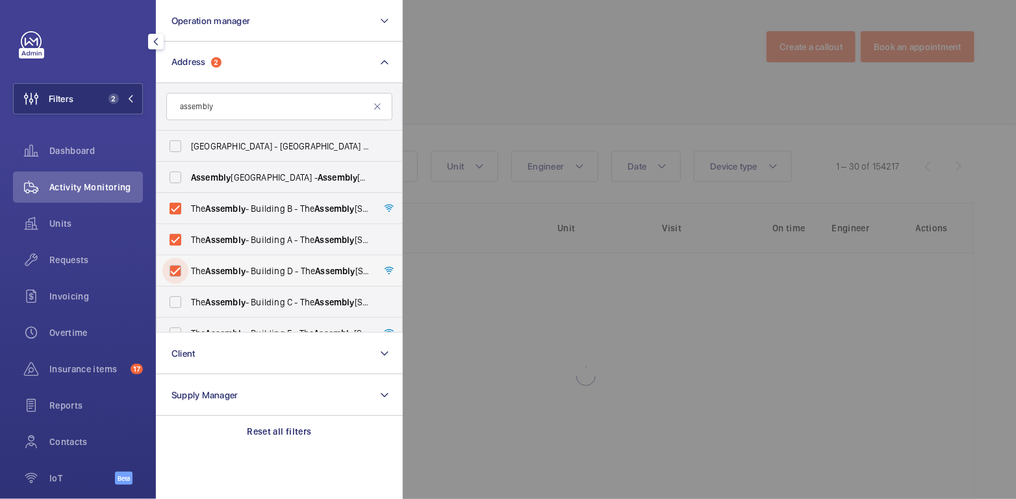
checkbox input "true"
click at [245, 295] on label "The Assembly - Building C - The Assembly - Building C, Montrose Crescent, WEMBL…" at bounding box center [270, 302] width 226 height 31
click at [188, 295] on input "The Assembly - Building C - The Assembly - Building C, Montrose Crescent, WEMBL…" at bounding box center [175, 302] width 26 height 26
checkbox input "true"
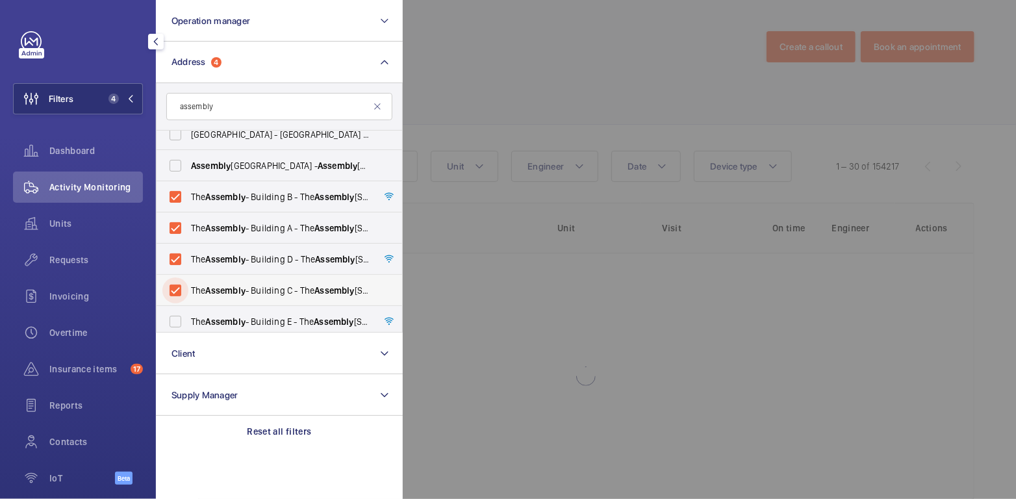
scroll to position [17, 0]
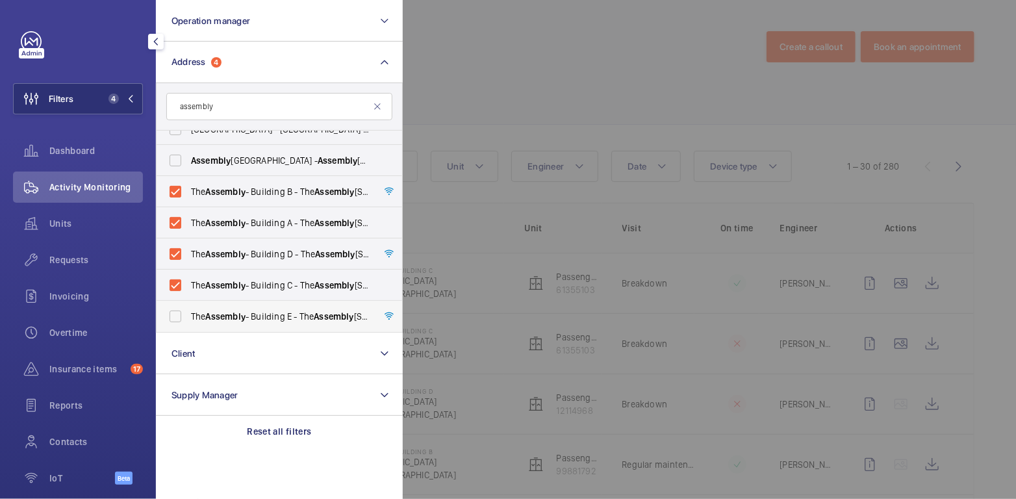
click at [242, 312] on span "Assembly" at bounding box center [226, 316] width 40 height 10
click at [188, 312] on input "The Assembly - Building E - The Assembly - Building E, Montrose Crescent, WEMBL…" at bounding box center [175, 317] width 26 height 26
checkbox input "true"
click at [524, 65] on div at bounding box center [911, 249] width 1016 height 499
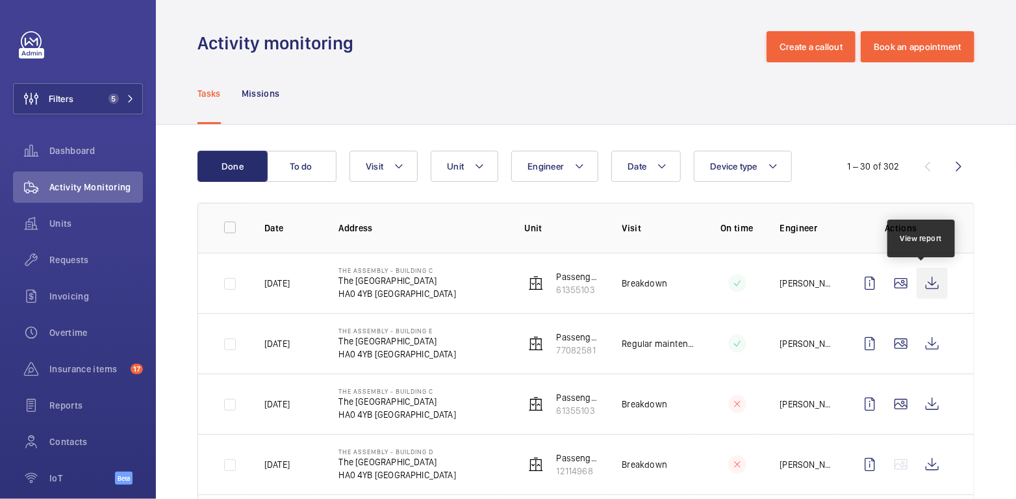
click at [921, 282] on wm-front-icon-button at bounding box center [932, 283] width 31 height 31
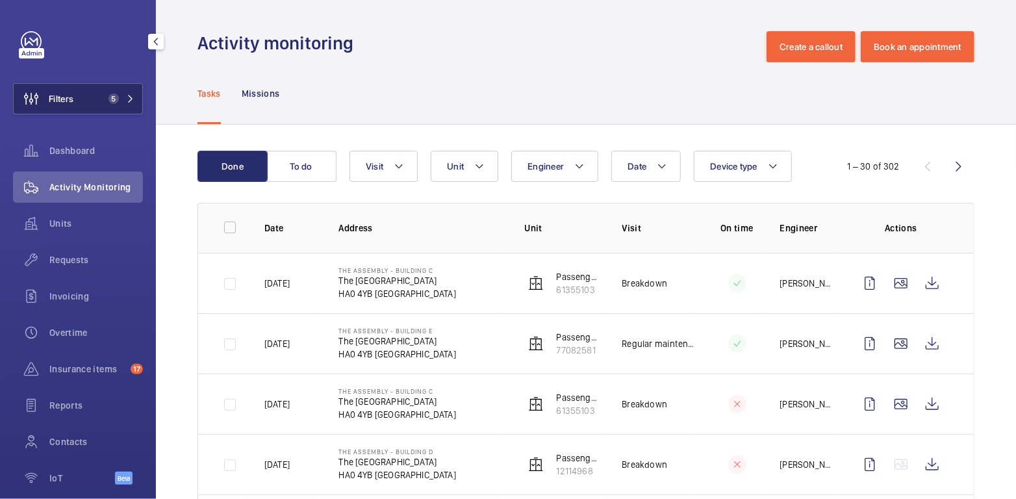
click at [73, 99] on span "Filters" at bounding box center [61, 98] width 25 height 13
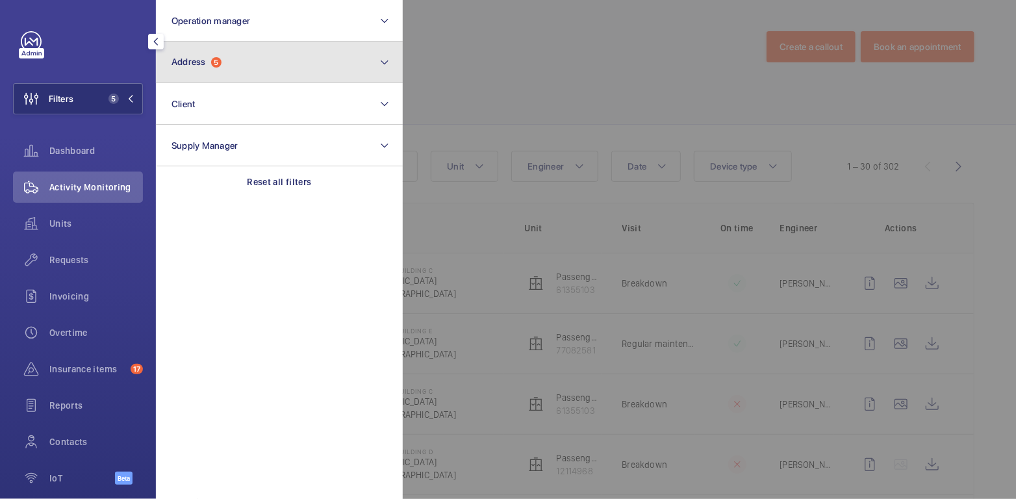
click at [235, 68] on button "Address 5" at bounding box center [279, 63] width 247 height 42
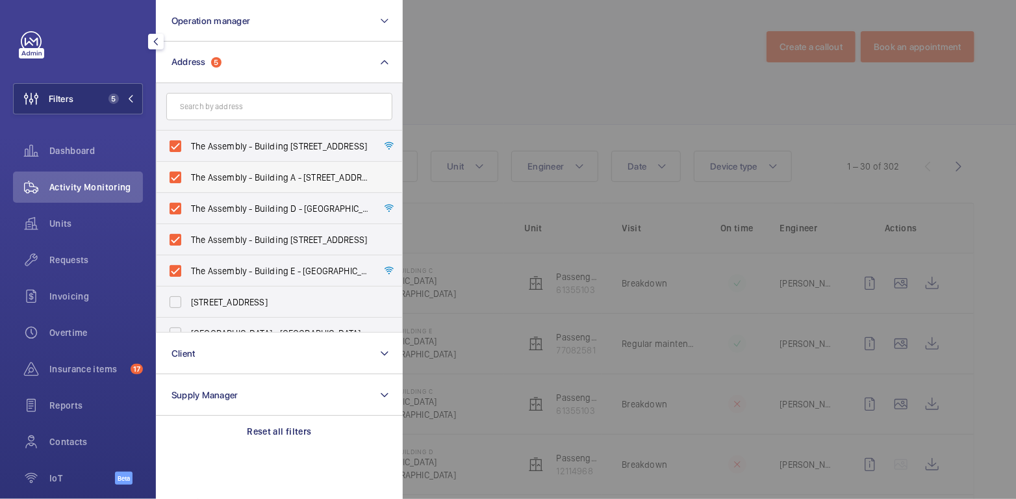
click at [196, 153] on label "The Assembly - Building B - The Assembly - Building B, Montrose Crescent, WEMBL…" at bounding box center [270, 146] width 226 height 31
click at [188, 153] on input "The Assembly - Building B - The Assembly - Building B, Montrose Crescent, WEMBL…" at bounding box center [175, 146] width 26 height 26
checkbox input "false"
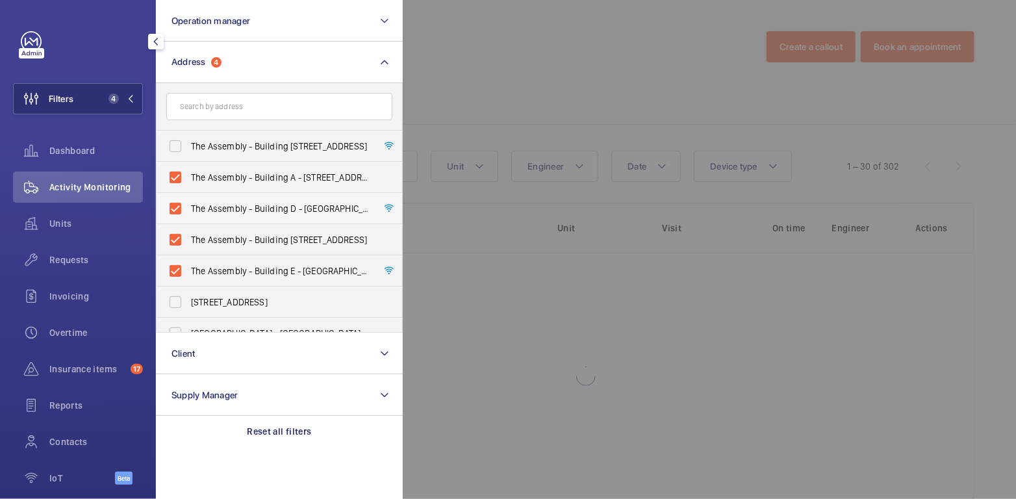
drag, startPoint x: 200, startPoint y: 186, endPoint x: 200, endPoint y: 194, distance: 8.4
click at [200, 186] on label "The Assembly - Building A - The Assembly - Building A, Montrose Crescent, WEMBL…" at bounding box center [270, 177] width 226 height 31
click at [188, 186] on input "The Assembly - Building A - The Assembly - Building A, Montrose Crescent, WEMBL…" at bounding box center [175, 177] width 26 height 26
checkbox input "false"
click at [202, 215] on label "The Assembly - Building D - The Assembly - Building D, Montrose Crescent, WEMBL…" at bounding box center [270, 208] width 226 height 31
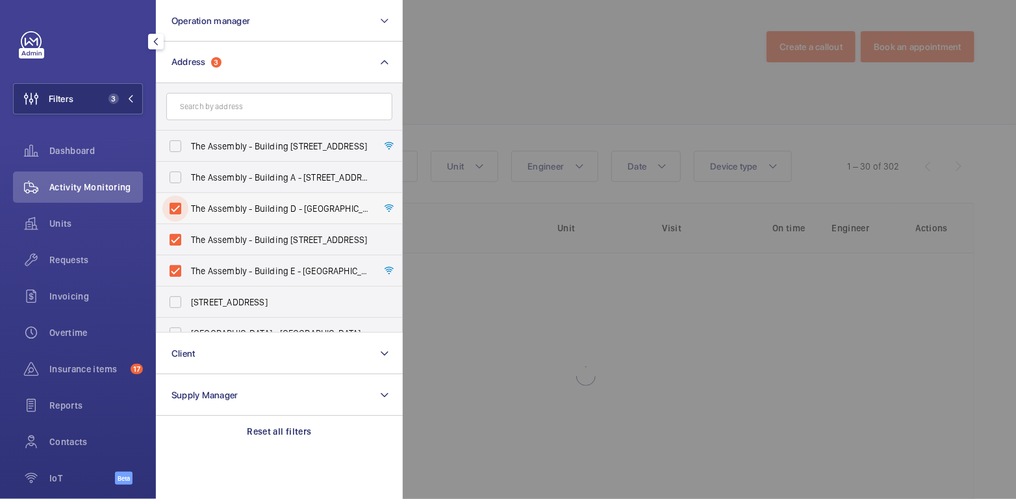
click at [188, 215] on input "The Assembly - Building D - The Assembly - Building D, Montrose Crescent, WEMBL…" at bounding box center [175, 209] width 26 height 26
checkbox input "false"
click at [208, 242] on span "The Assembly - Building C - The Assembly - Building C, Montrose Crescent, WEMBL…" at bounding box center [280, 239] width 179 height 13
click at [188, 242] on input "The Assembly - Building C - The Assembly - Building C, Montrose Crescent, WEMBL…" at bounding box center [175, 240] width 26 height 26
checkbox input "false"
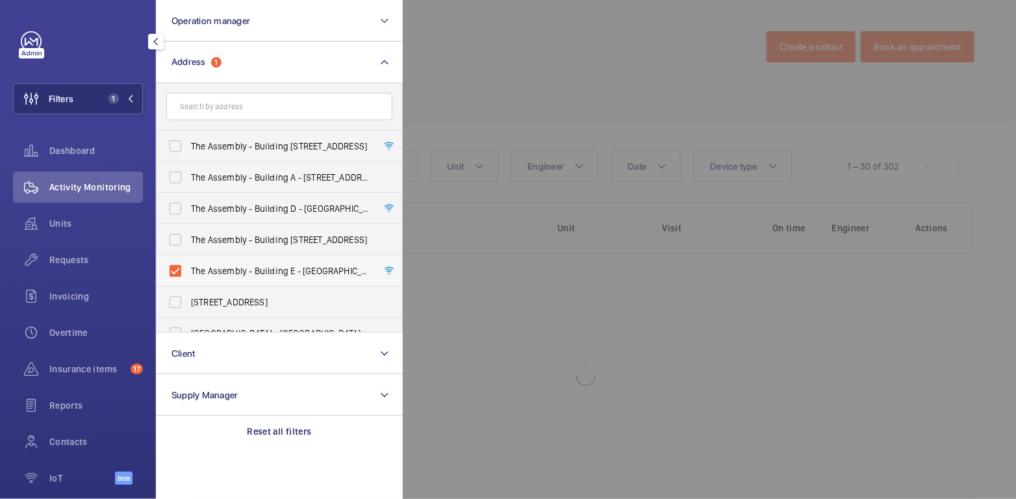
click at [209, 262] on label "The Assembly - Building E - The Assembly - Building E, Montrose Crescent, WEMBL…" at bounding box center [270, 270] width 226 height 31
click at [188, 262] on input "The Assembly - Building E - The Assembly - Building E, Montrose Crescent, WEMBL…" at bounding box center [175, 271] width 26 height 26
checkbox input "false"
click at [515, 64] on div at bounding box center [911, 249] width 1016 height 499
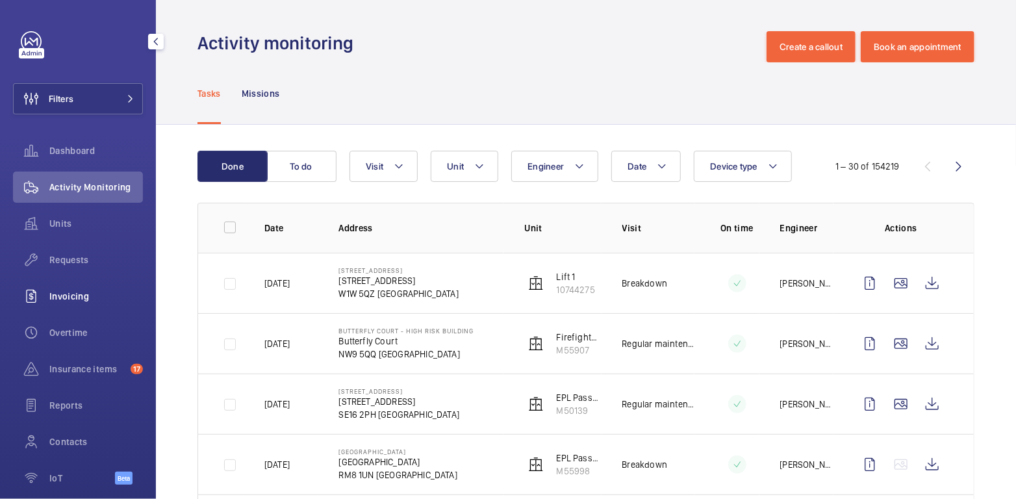
click at [74, 295] on span "Invoicing" at bounding box center [96, 296] width 94 height 13
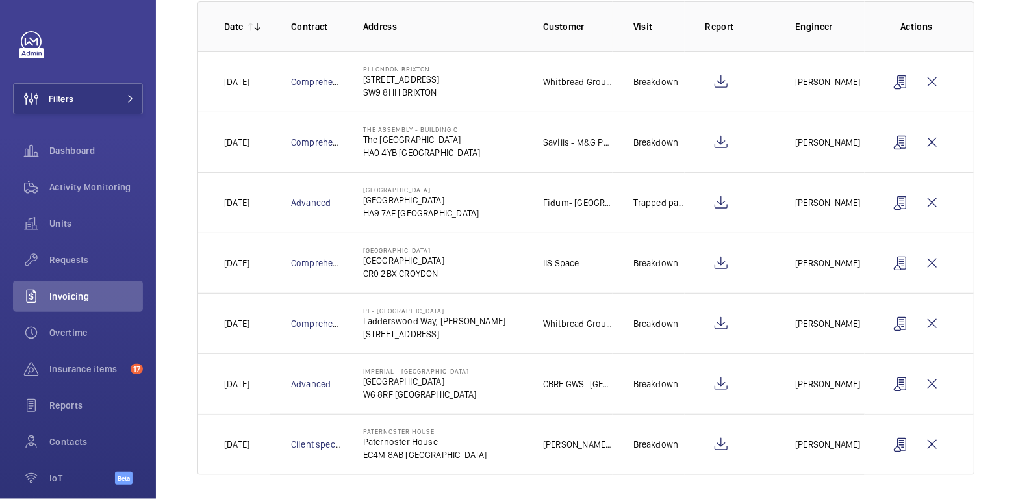
scroll to position [196, 0]
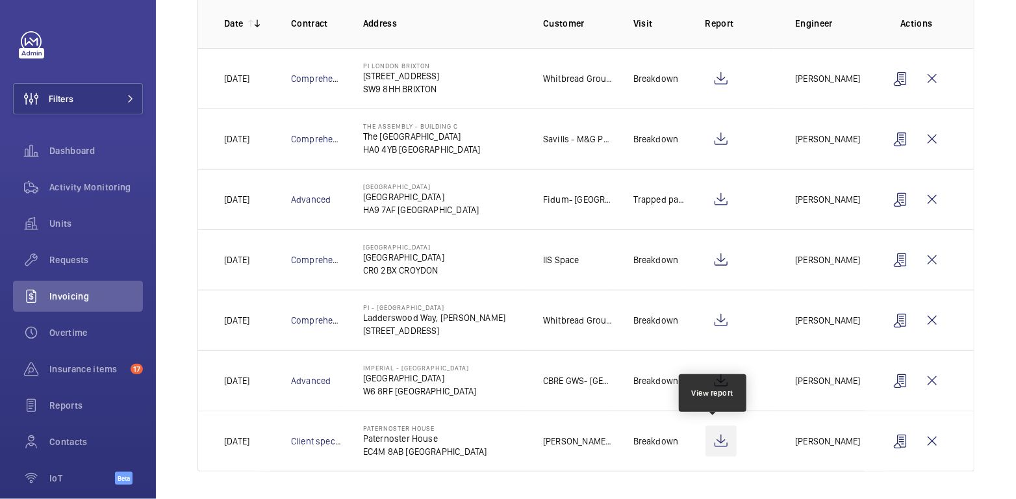
click at [718, 443] on wm-front-icon-button at bounding box center [721, 441] width 31 height 31
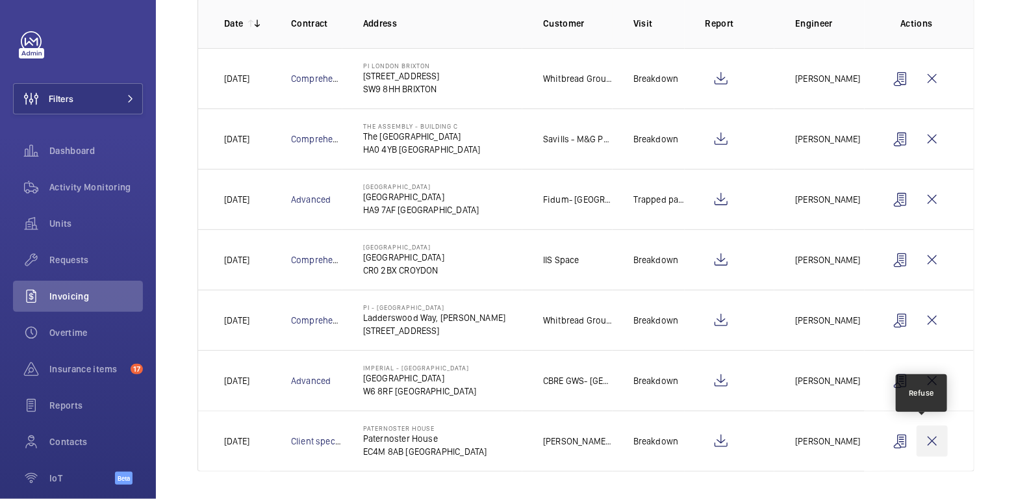
click at [921, 438] on wm-front-icon-button at bounding box center [932, 441] width 31 height 31
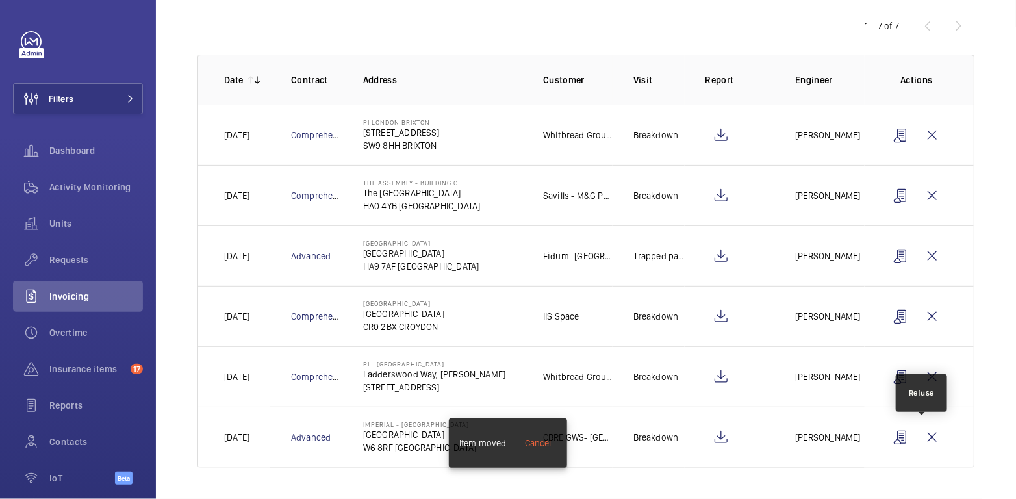
scroll to position [135, 0]
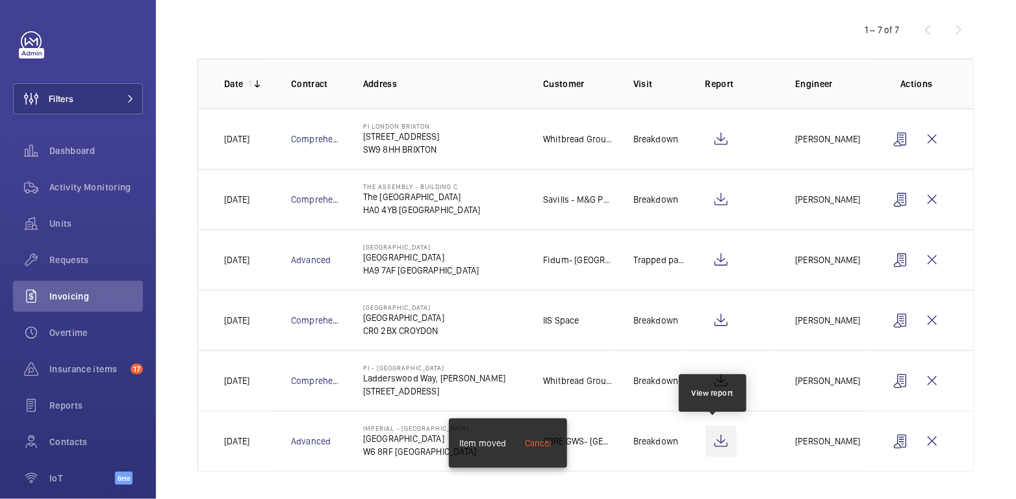
click at [712, 437] on wm-front-icon-button at bounding box center [721, 441] width 31 height 31
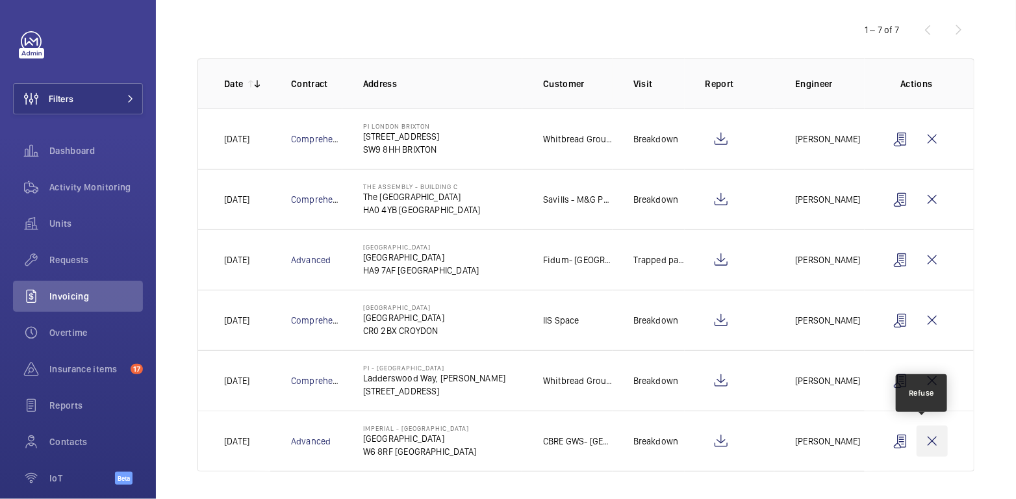
click at [922, 441] on wm-front-icon-button at bounding box center [932, 441] width 31 height 31
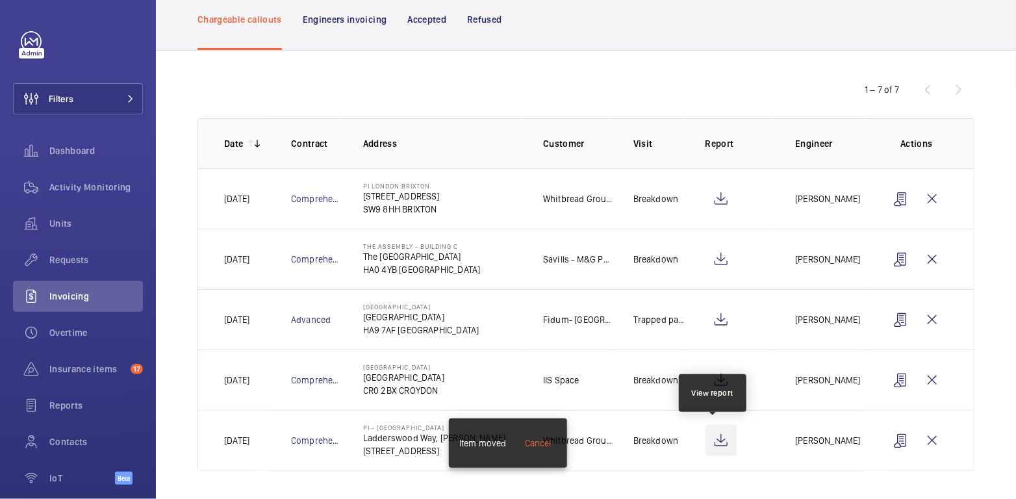
click at [720, 440] on wm-front-icon-button at bounding box center [721, 440] width 31 height 31
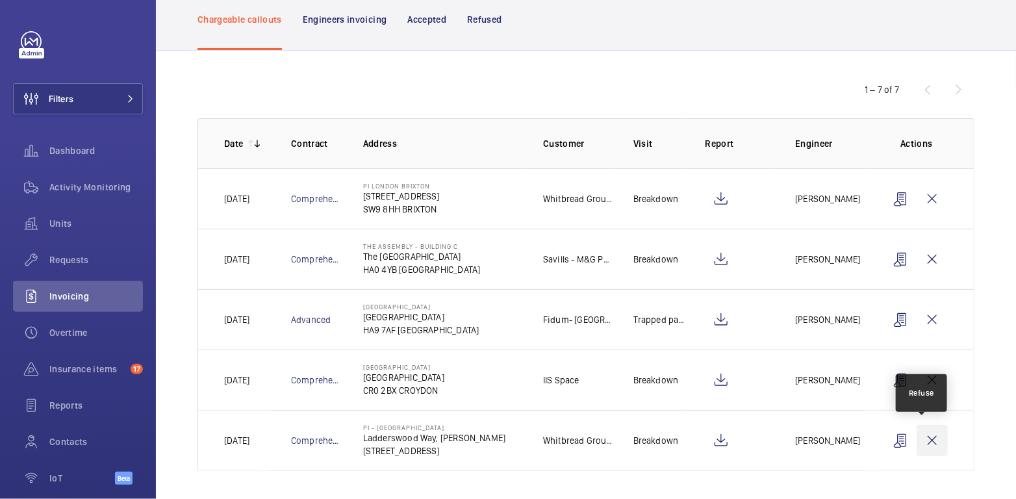
click at [931, 437] on wm-front-icon-button at bounding box center [932, 440] width 31 height 31
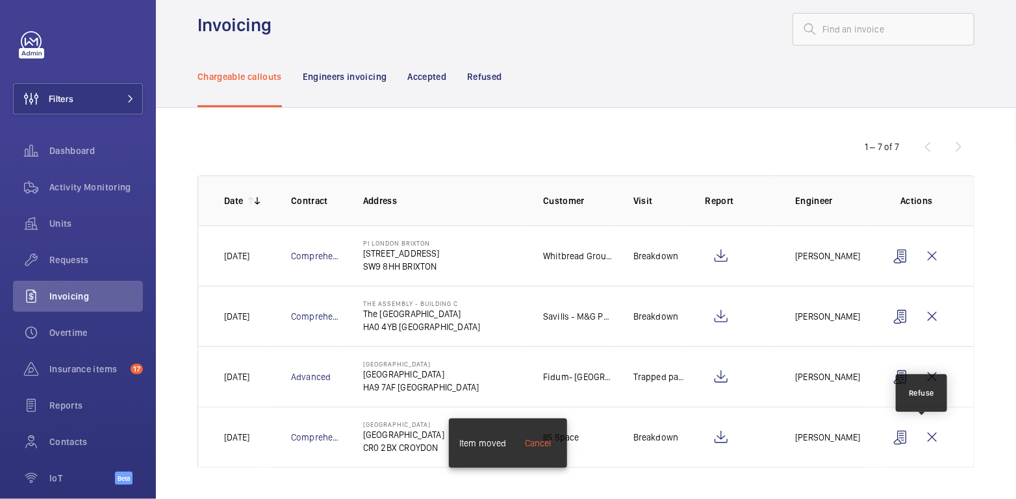
scroll to position [16, 0]
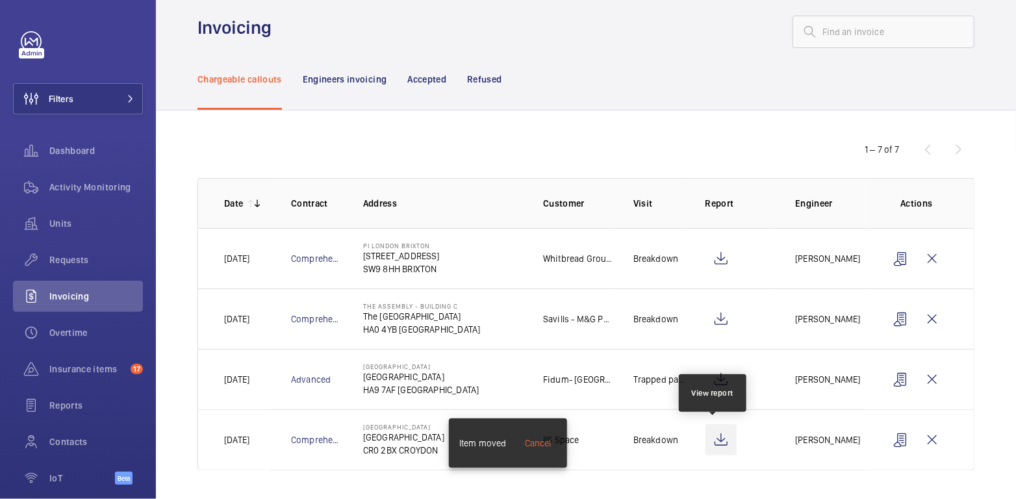
click at [713, 435] on wm-front-icon-button at bounding box center [721, 439] width 31 height 31
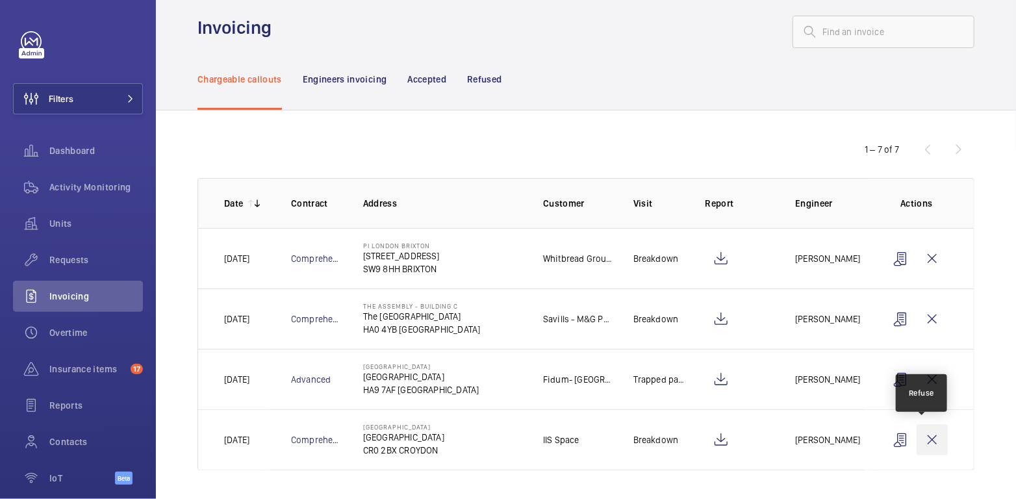
click at [927, 435] on wm-front-icon-button at bounding box center [932, 439] width 31 height 31
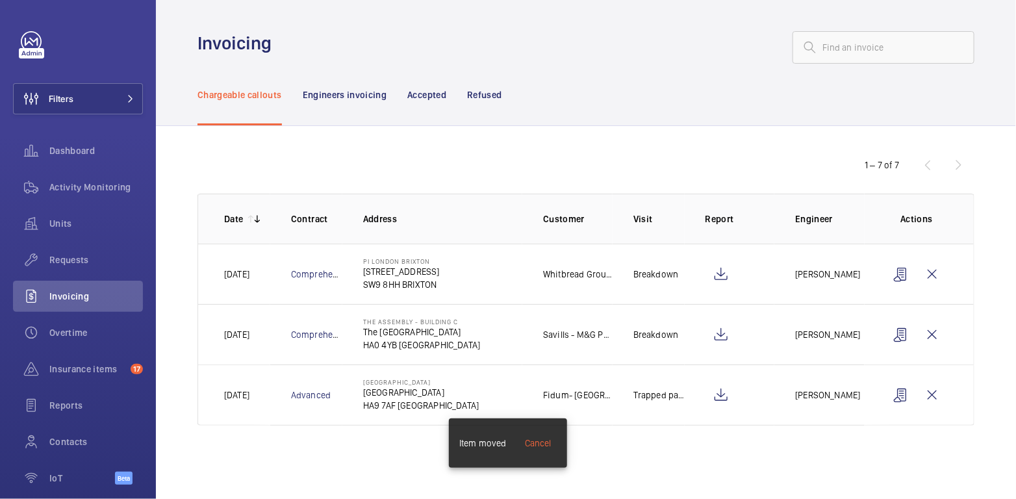
scroll to position [0, 0]
click at [719, 396] on wm-front-icon-button at bounding box center [721, 395] width 31 height 31
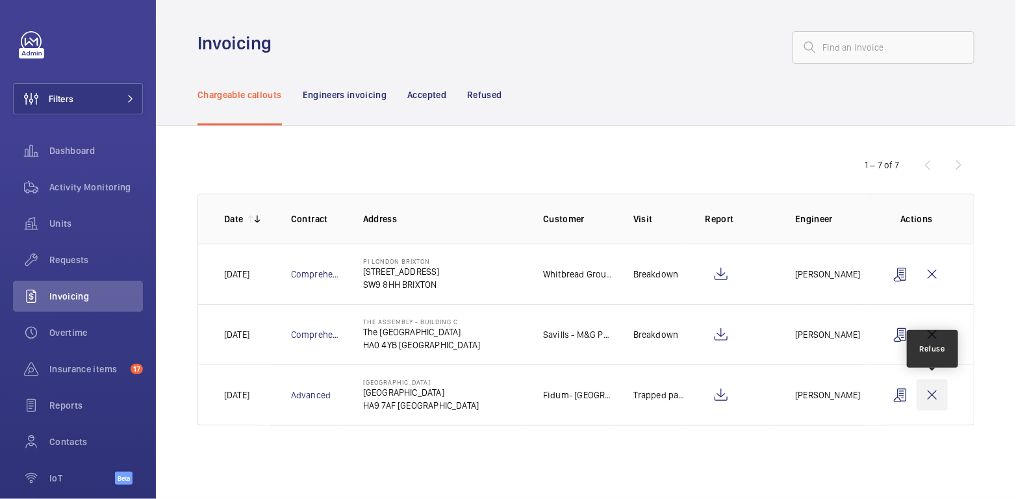
click at [935, 389] on wm-front-icon-button at bounding box center [932, 395] width 31 height 31
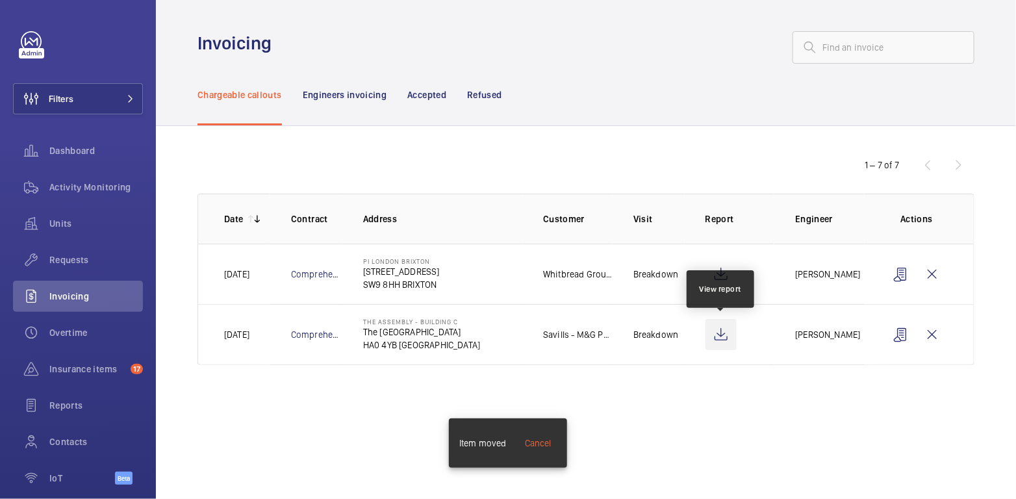
click at [719, 336] on wm-front-icon-button at bounding box center [721, 334] width 31 height 31
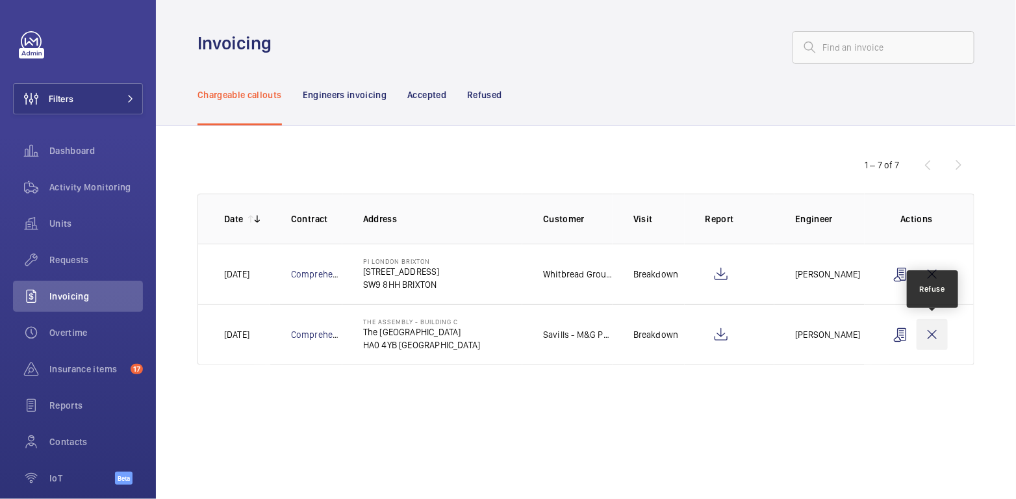
click at [938, 335] on wm-front-icon-button at bounding box center [932, 334] width 31 height 31
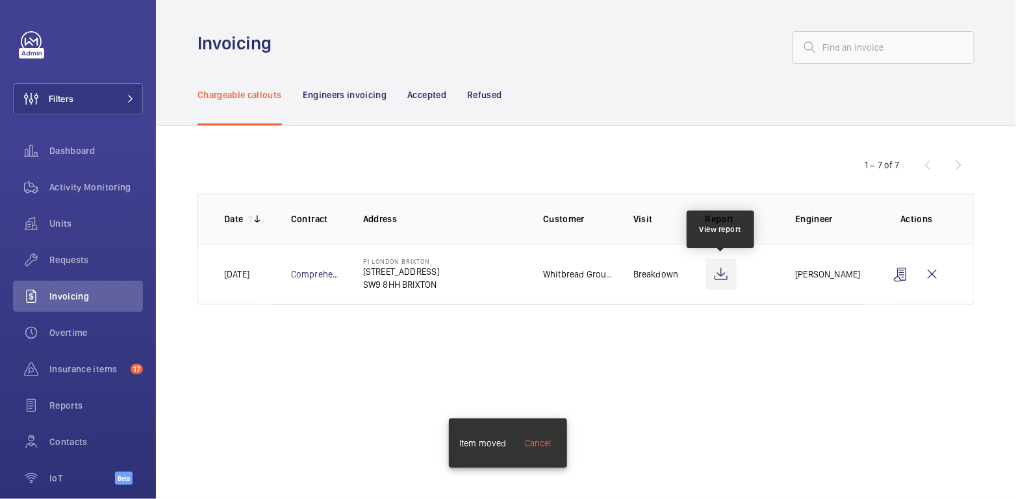
click at [721, 276] on wm-front-icon-button at bounding box center [721, 274] width 31 height 31
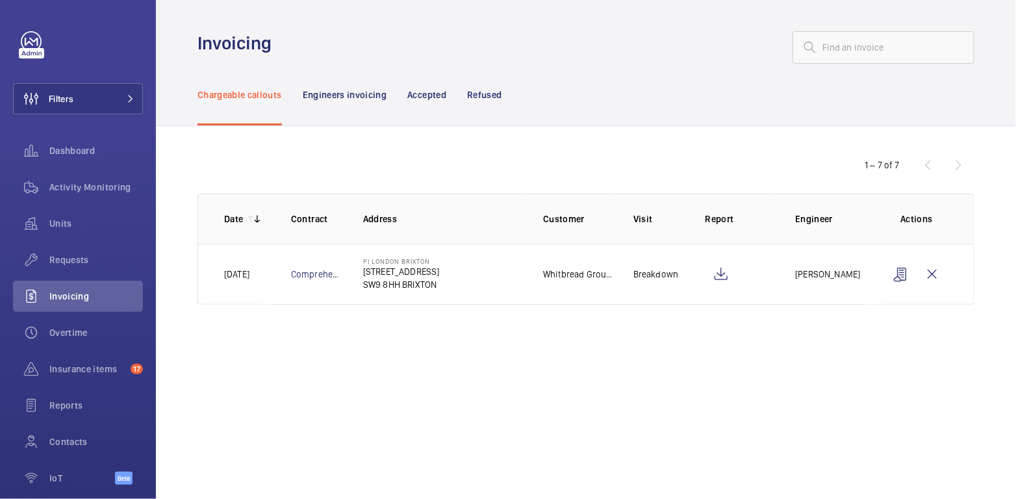
drag, startPoint x: 510, startPoint y: 378, endPoint x: 365, endPoint y: 318, distance: 157.0
click at [510, 378] on wm-front-admin-invoices "Invoicing Chargeable callouts Engineers invoicing Accepted Refused 1 – 7 of 7 D…" at bounding box center [586, 249] width 861 height 499
click at [109, 191] on span "Activity Monitoring" at bounding box center [96, 187] width 94 height 13
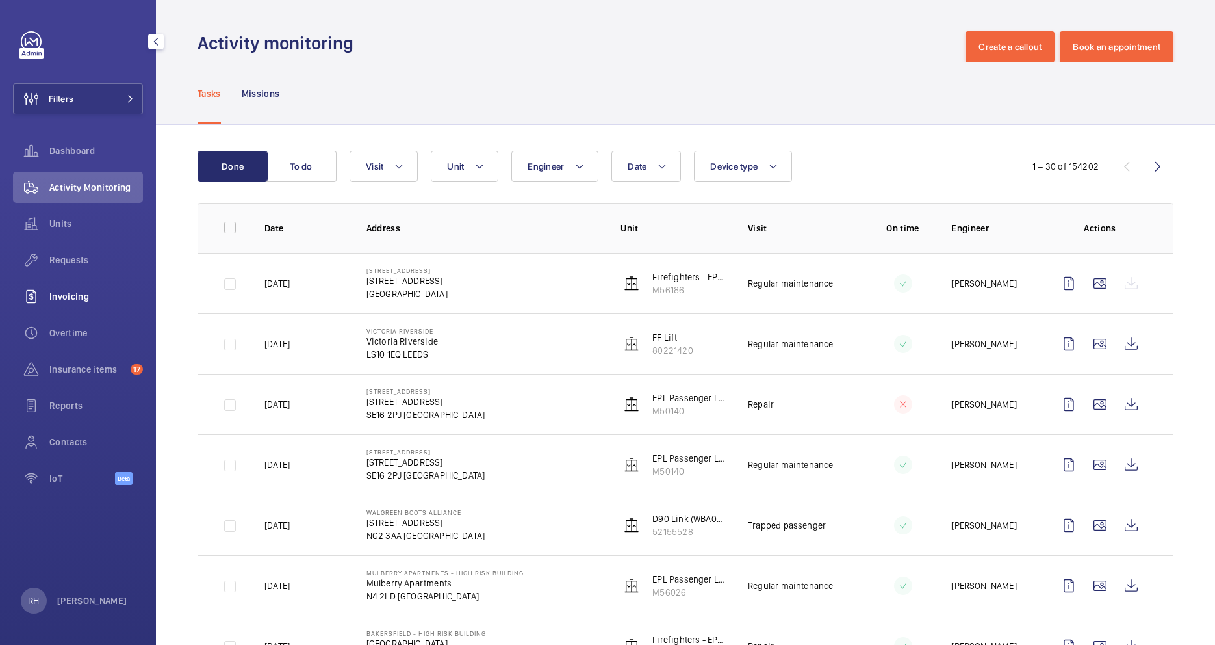
click at [65, 298] on span "Invoicing" at bounding box center [96, 296] width 94 height 13
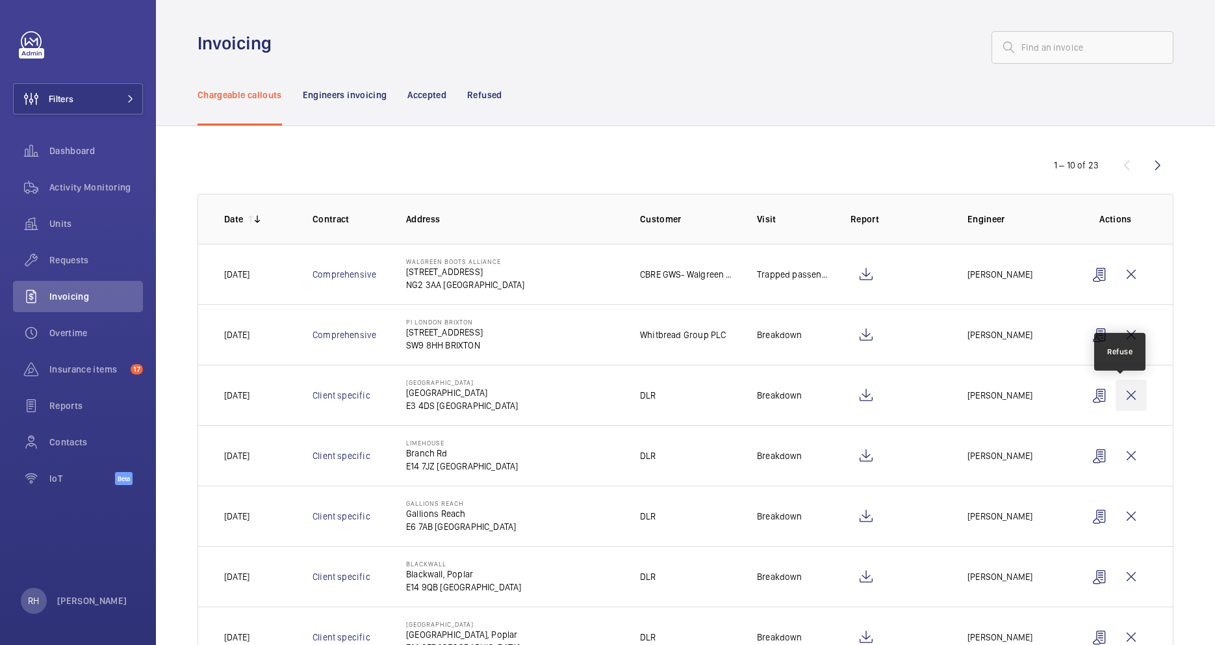
click at [1125, 396] on wm-front-icon-button at bounding box center [1131, 395] width 31 height 31
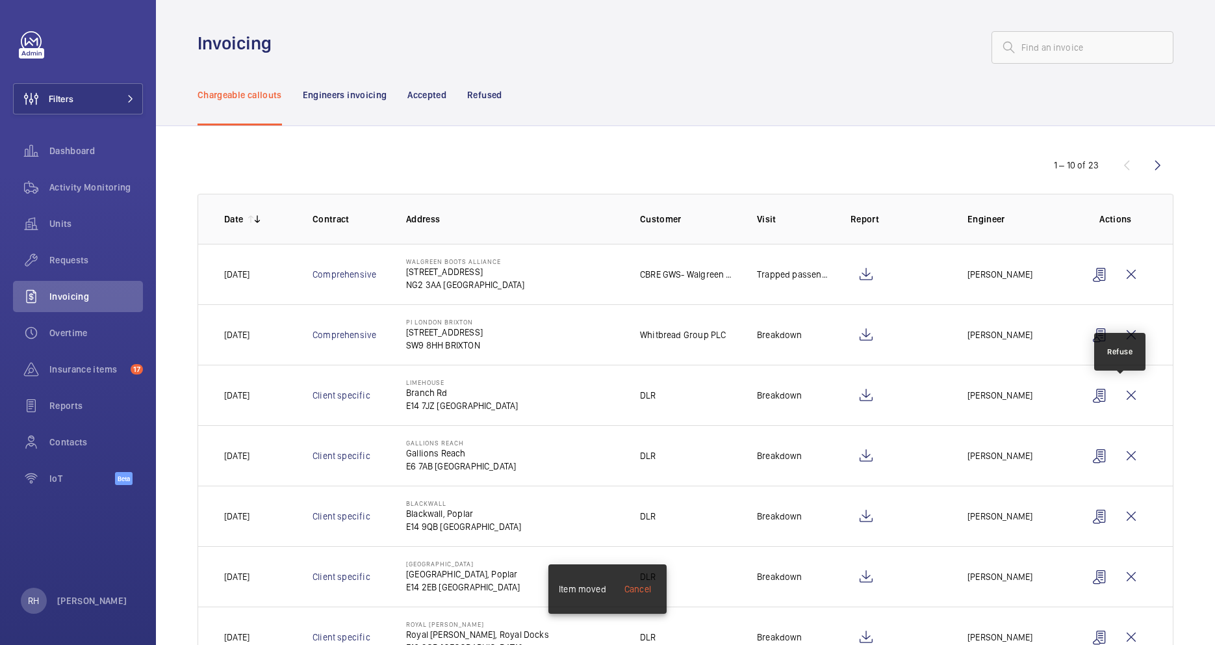
click at [1125, 396] on wm-front-icon-button at bounding box center [1131, 395] width 31 height 31
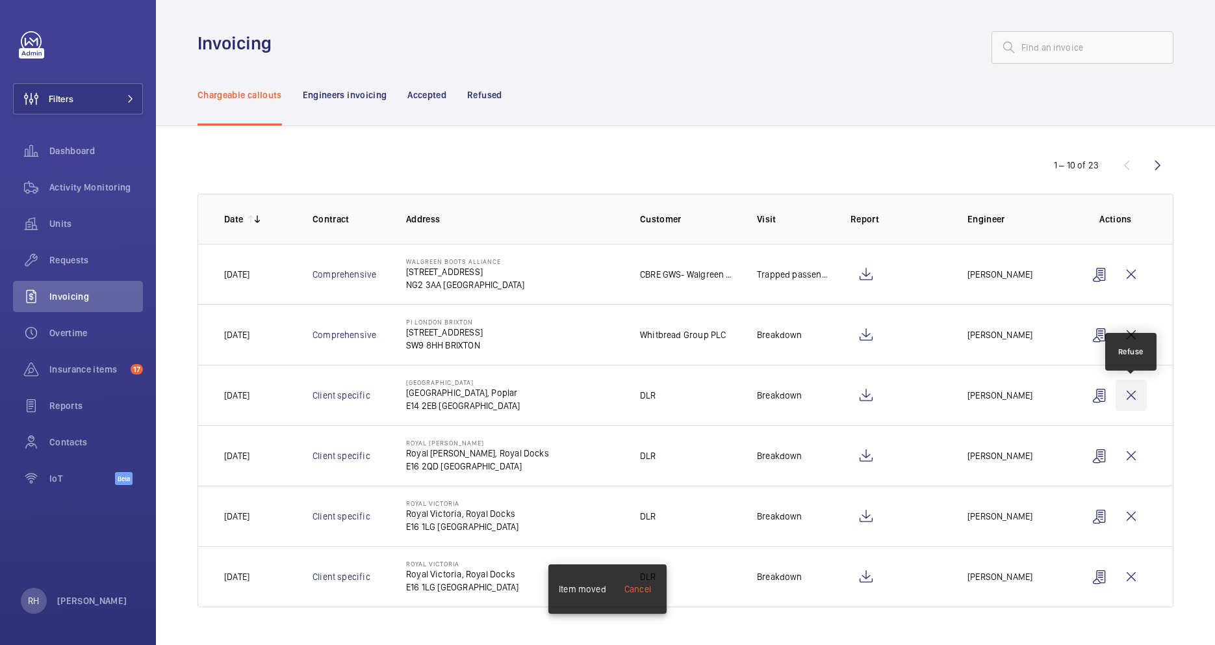
click at [1133, 398] on wm-front-icon-button at bounding box center [1131, 395] width 31 height 31
click at [1135, 398] on wm-front-icon-button at bounding box center [1131, 395] width 31 height 31
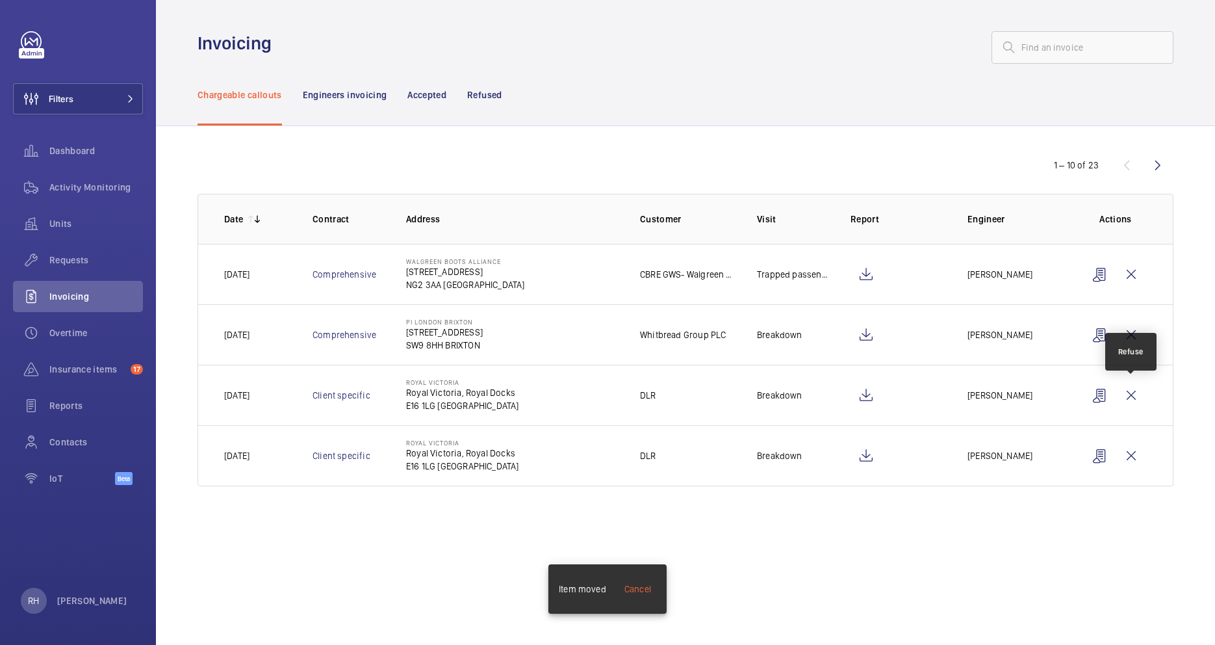
click at [1135, 398] on wm-front-icon-button at bounding box center [1131, 395] width 31 height 31
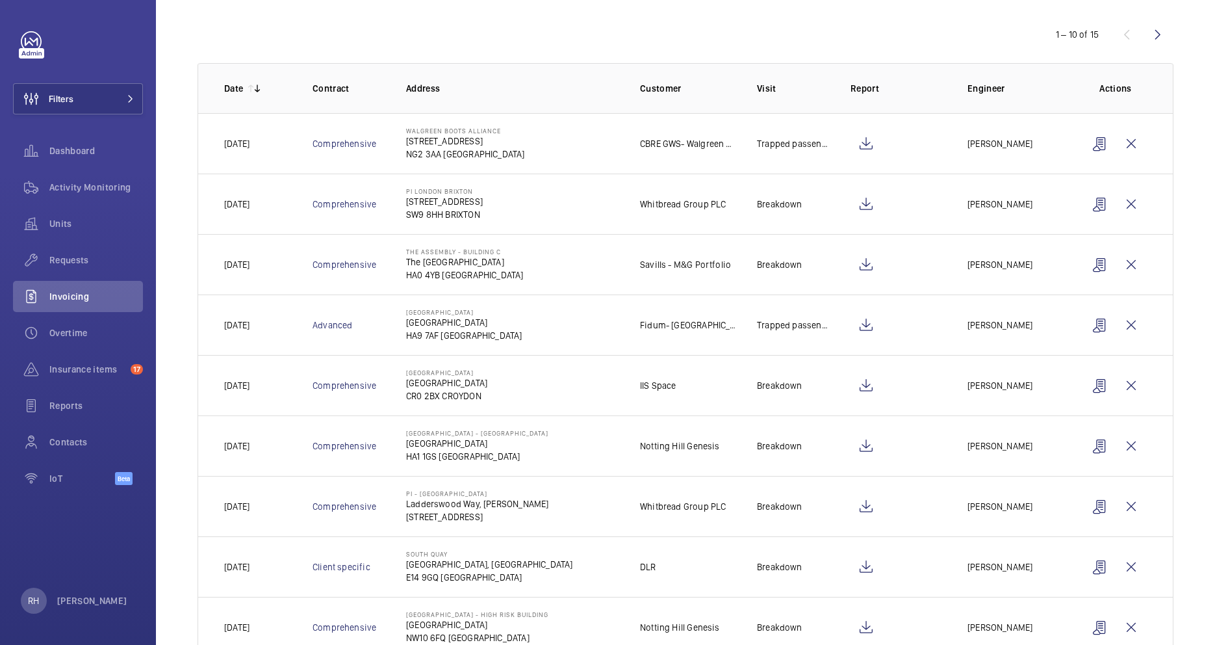
scroll to position [134, 0]
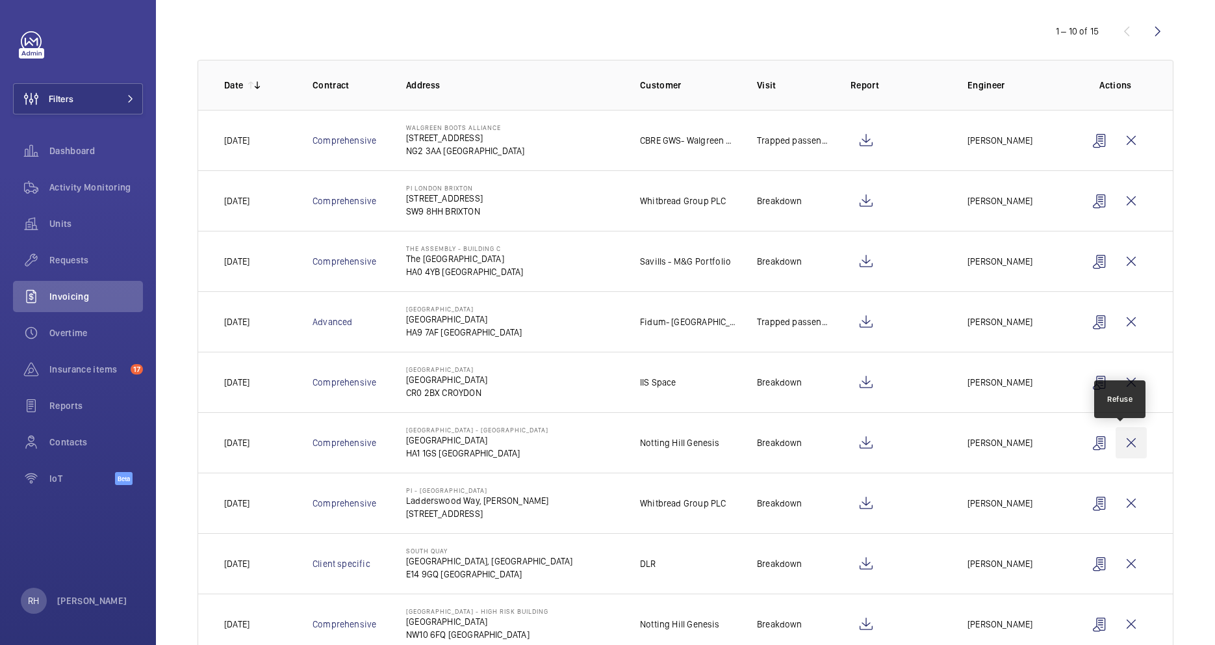
click at [1125, 444] on wm-front-icon-button at bounding box center [1131, 442] width 31 height 31
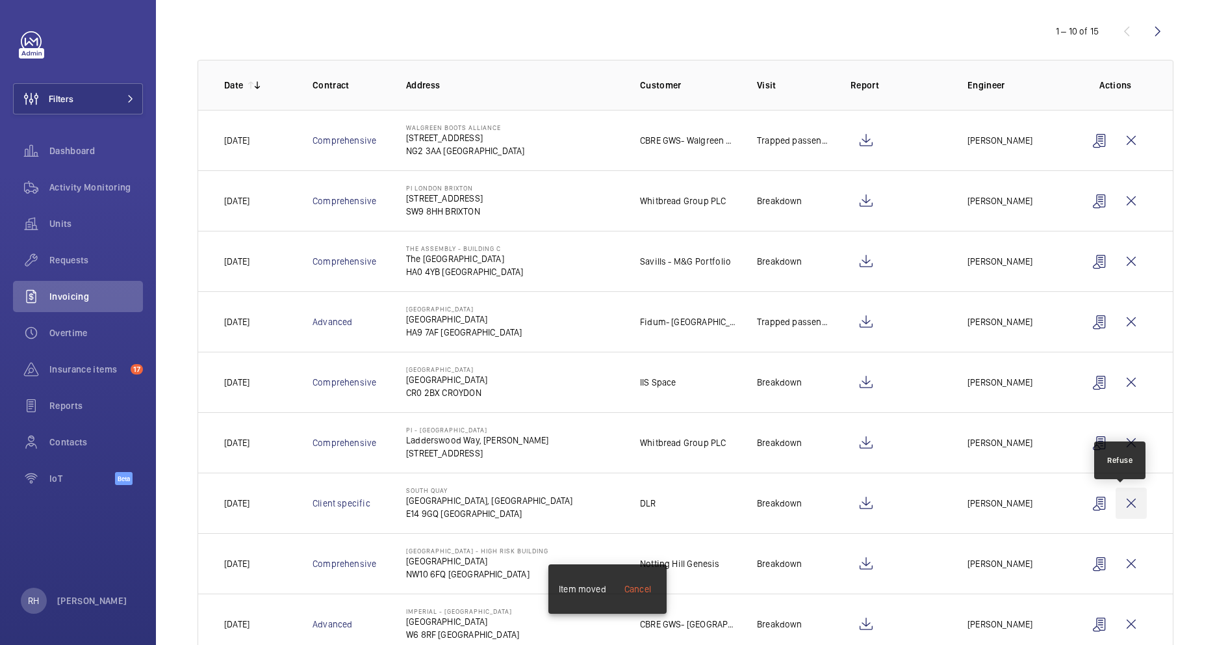
click at [1126, 500] on wm-front-icon-button at bounding box center [1131, 502] width 31 height 31
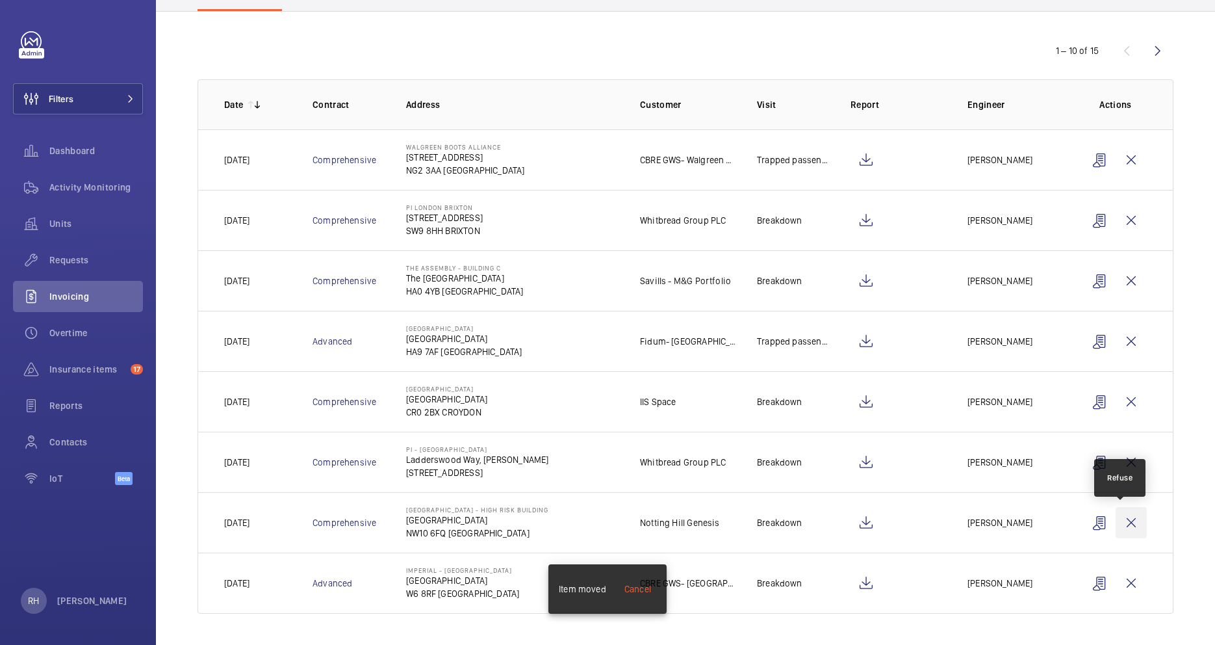
click at [1124, 521] on wm-front-icon-button at bounding box center [1131, 522] width 31 height 31
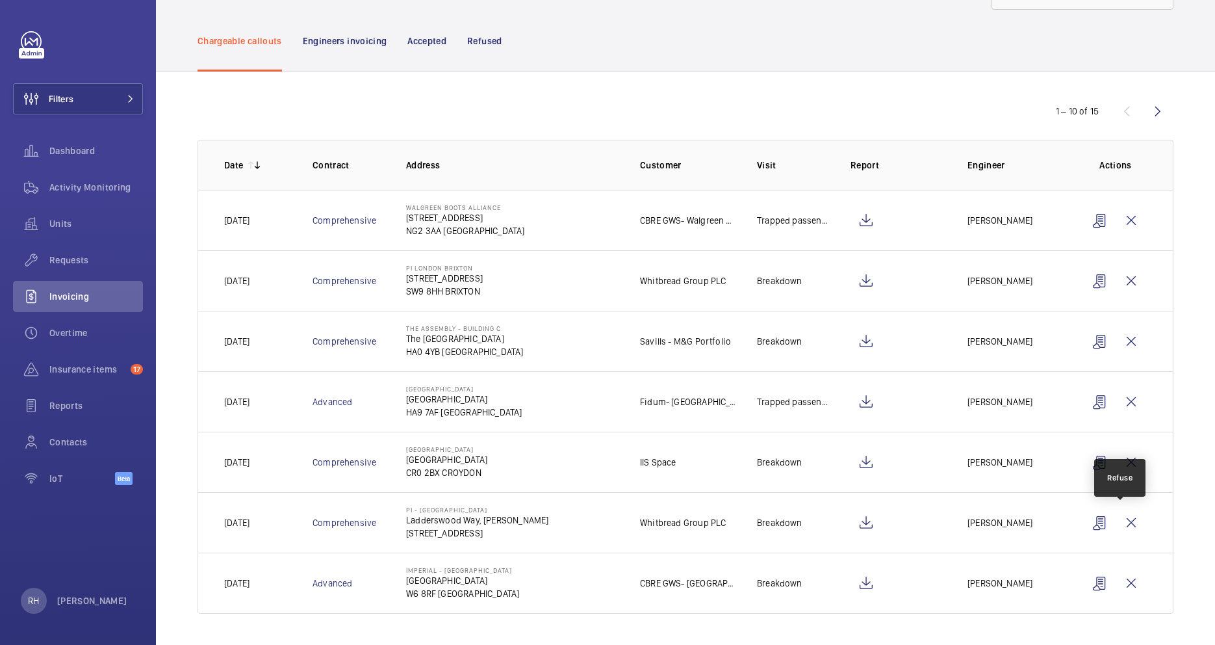
scroll to position [55, 0]
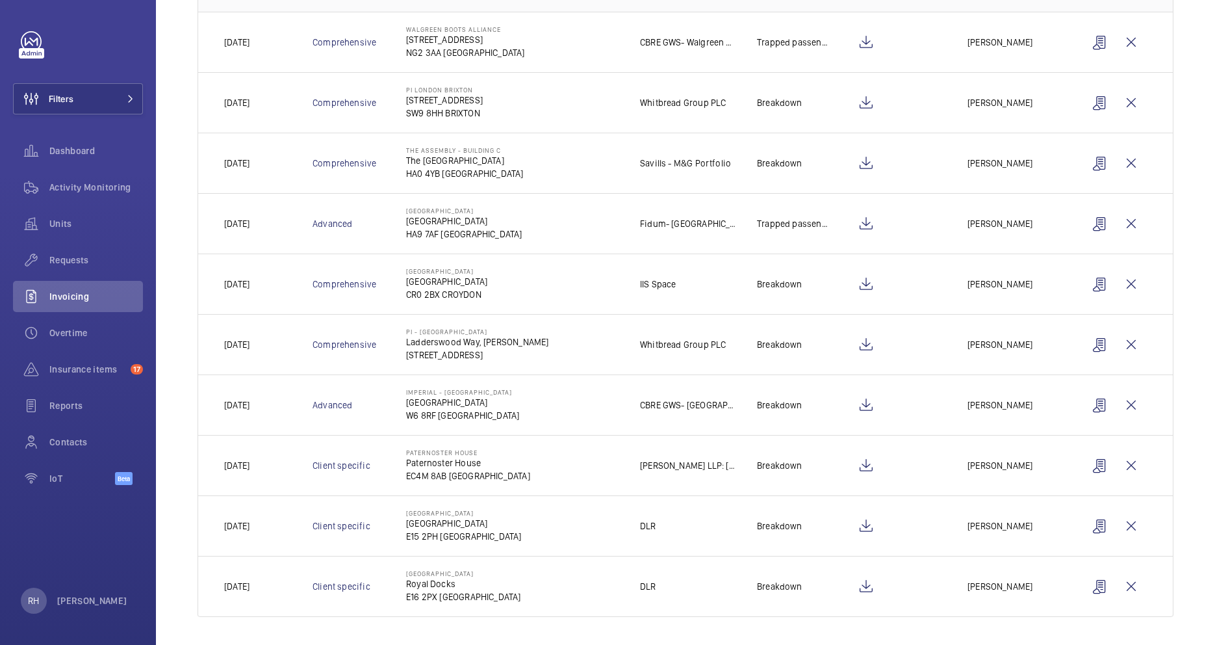
scroll to position [237, 0]
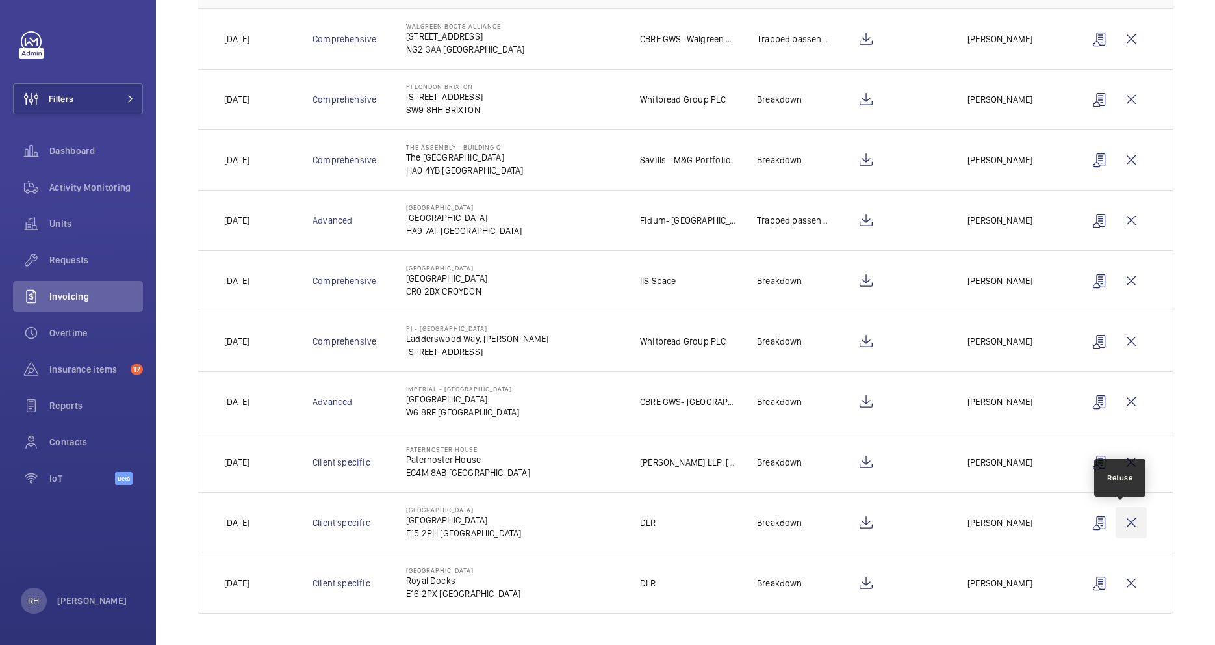
click at [1126, 523] on wm-front-icon-button at bounding box center [1131, 522] width 31 height 31
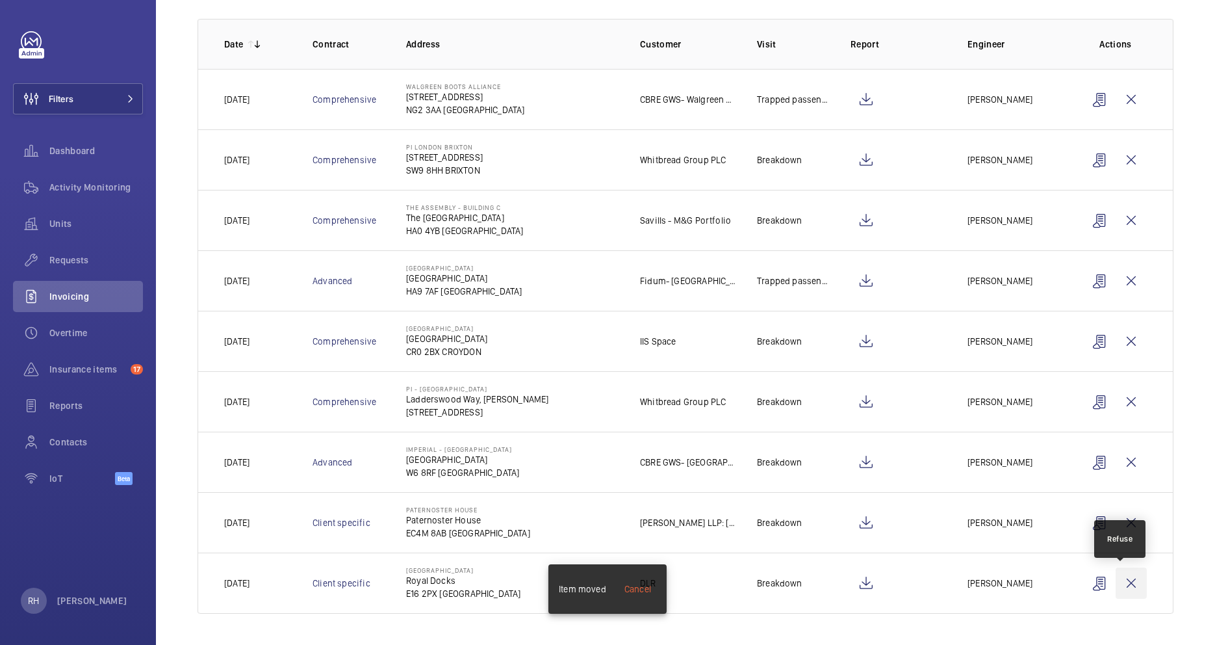
click at [1123, 585] on wm-front-icon-button at bounding box center [1131, 582] width 31 height 31
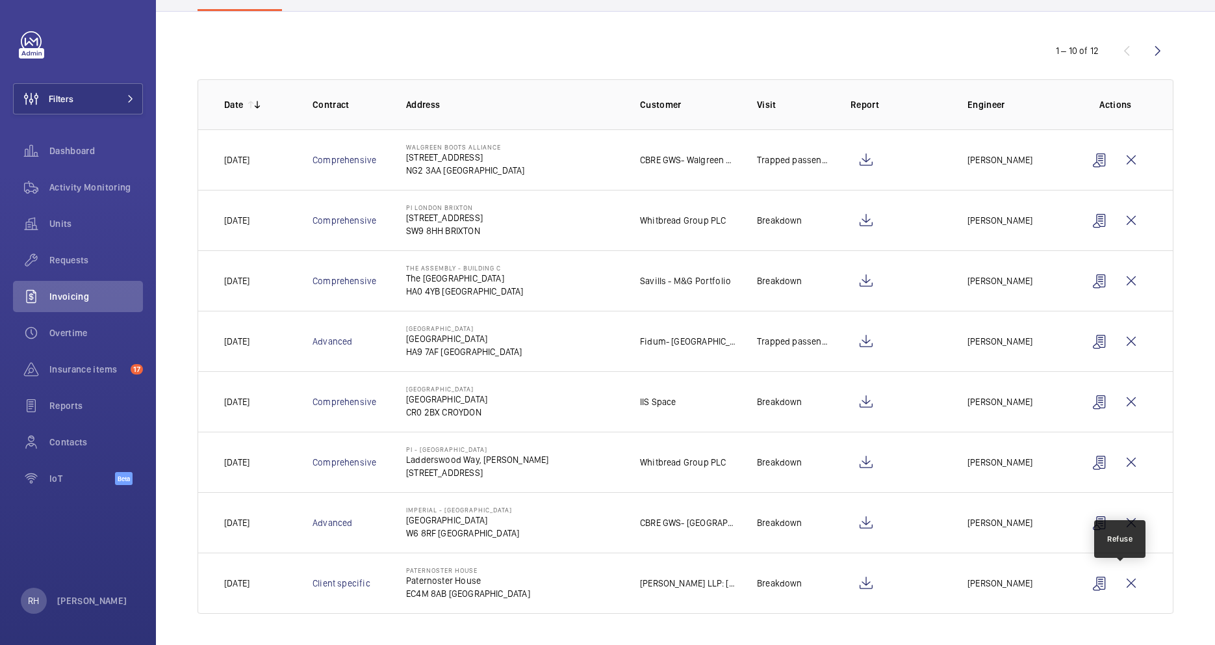
scroll to position [116, 0]
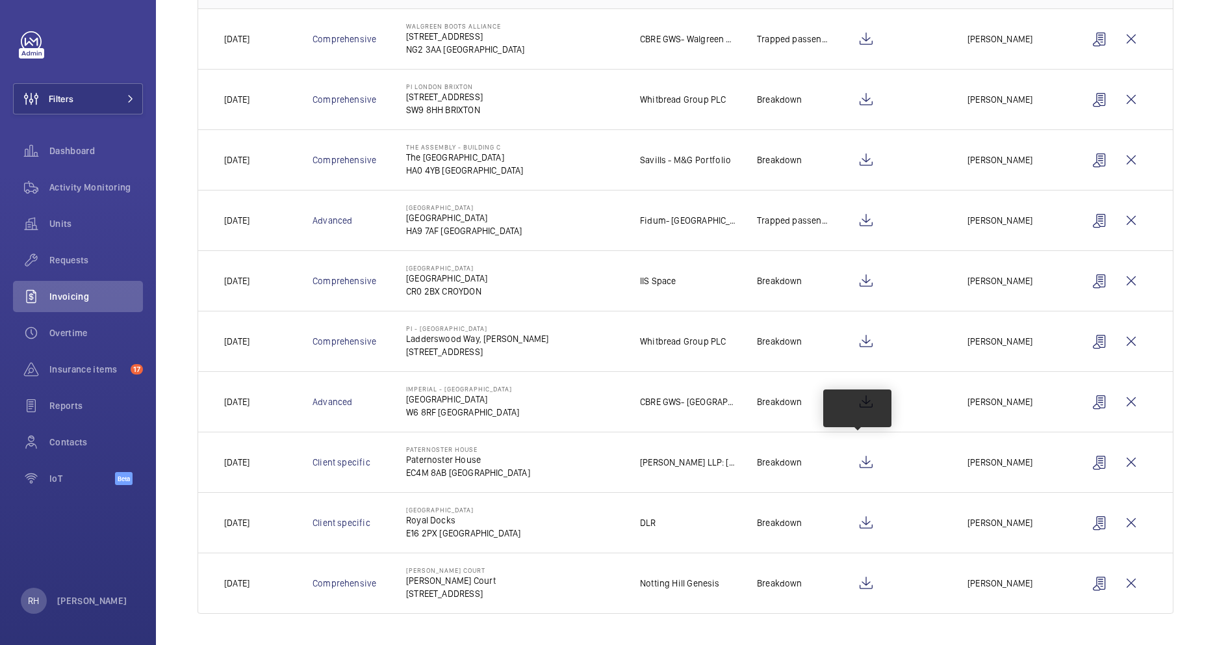
scroll to position [237, 0]
click at [1121, 521] on wm-front-icon-button at bounding box center [1131, 522] width 31 height 31
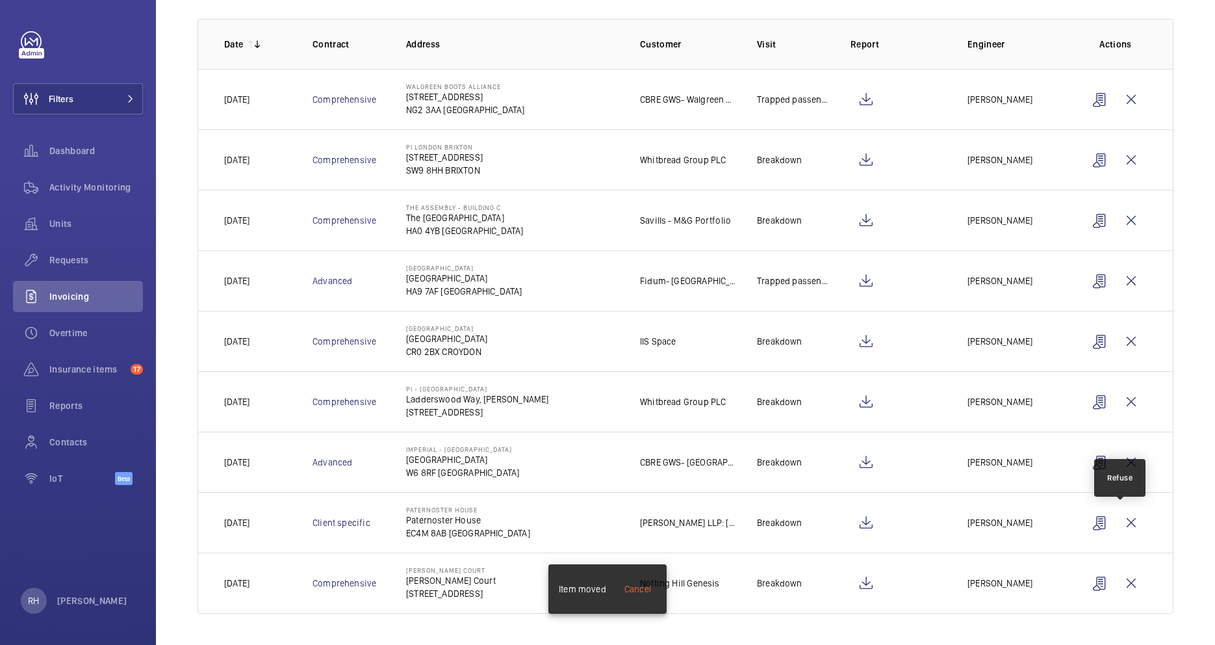
scroll to position [177, 0]
click at [1117, 583] on wm-front-icon-button at bounding box center [1131, 582] width 31 height 31
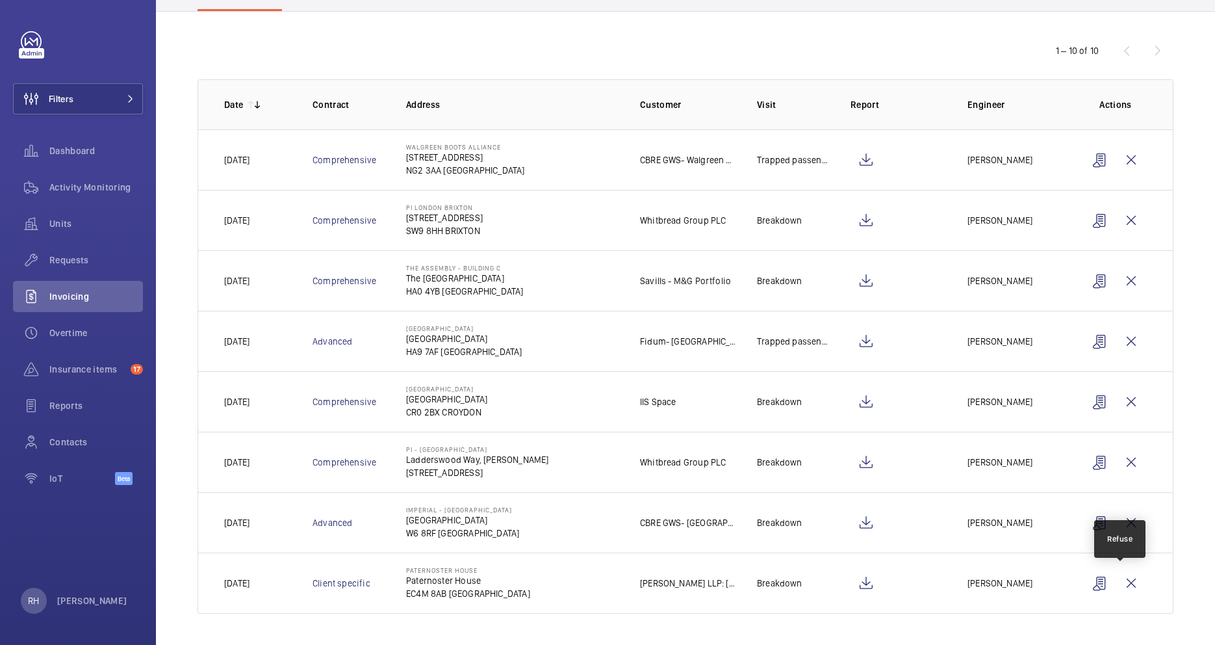
scroll to position [116, 0]
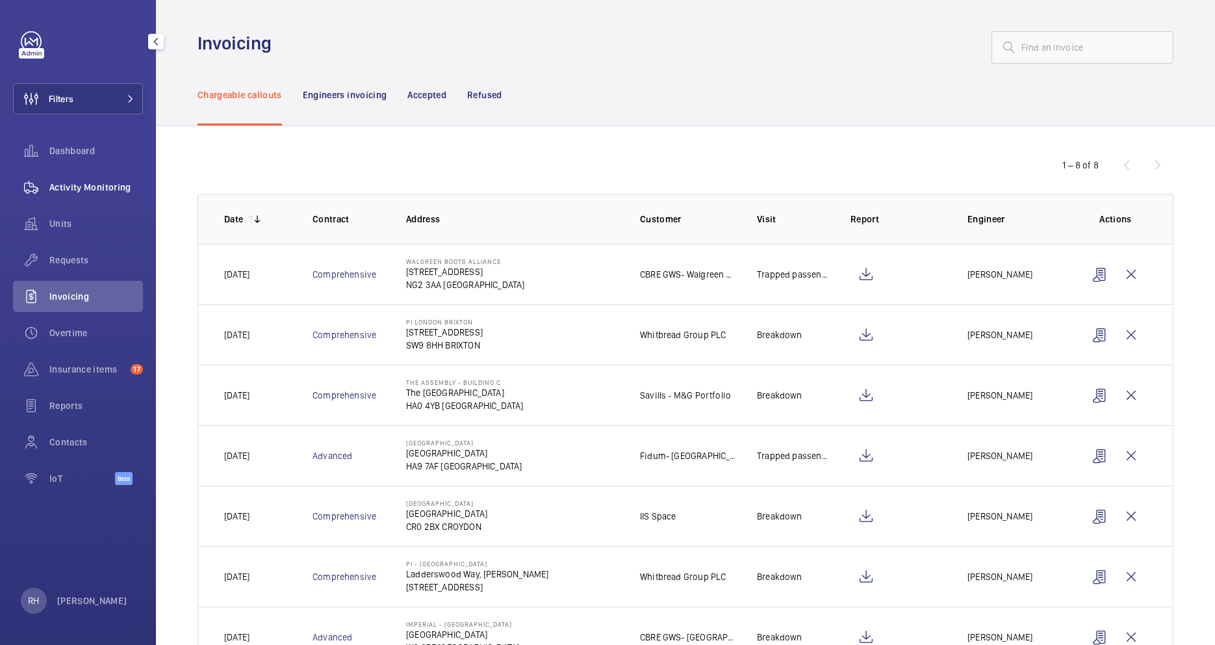
click at [86, 185] on span "Activity Monitoring" at bounding box center [96, 187] width 94 height 13
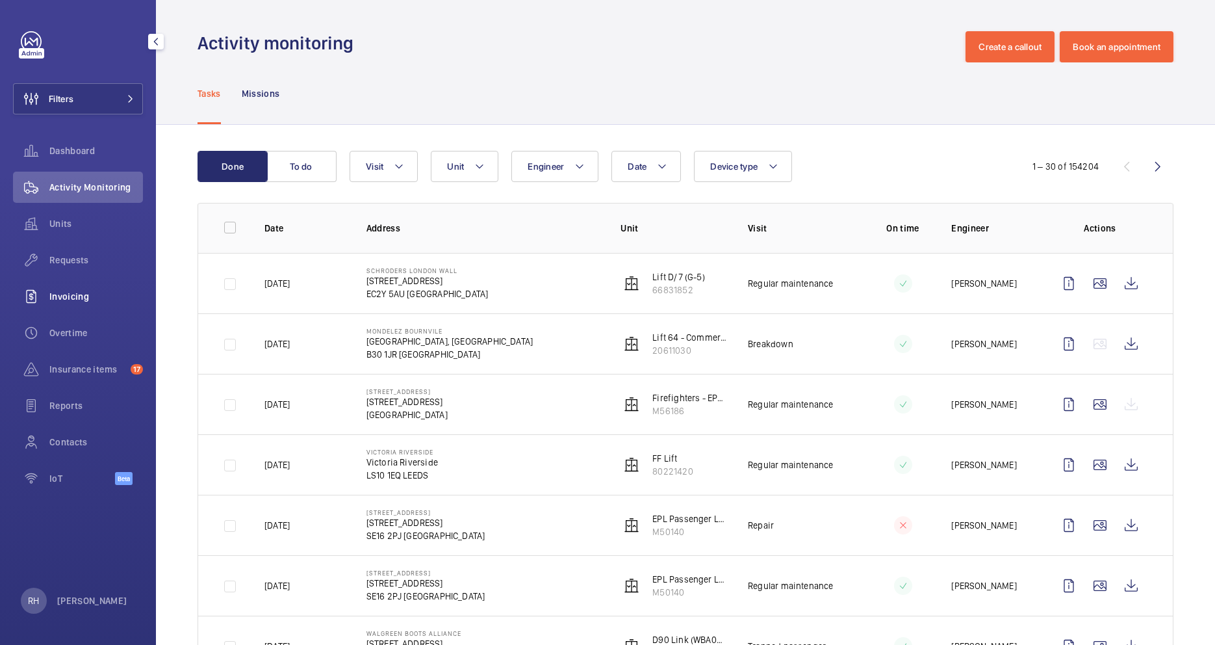
click at [82, 299] on span "Invoicing" at bounding box center [96, 296] width 94 height 13
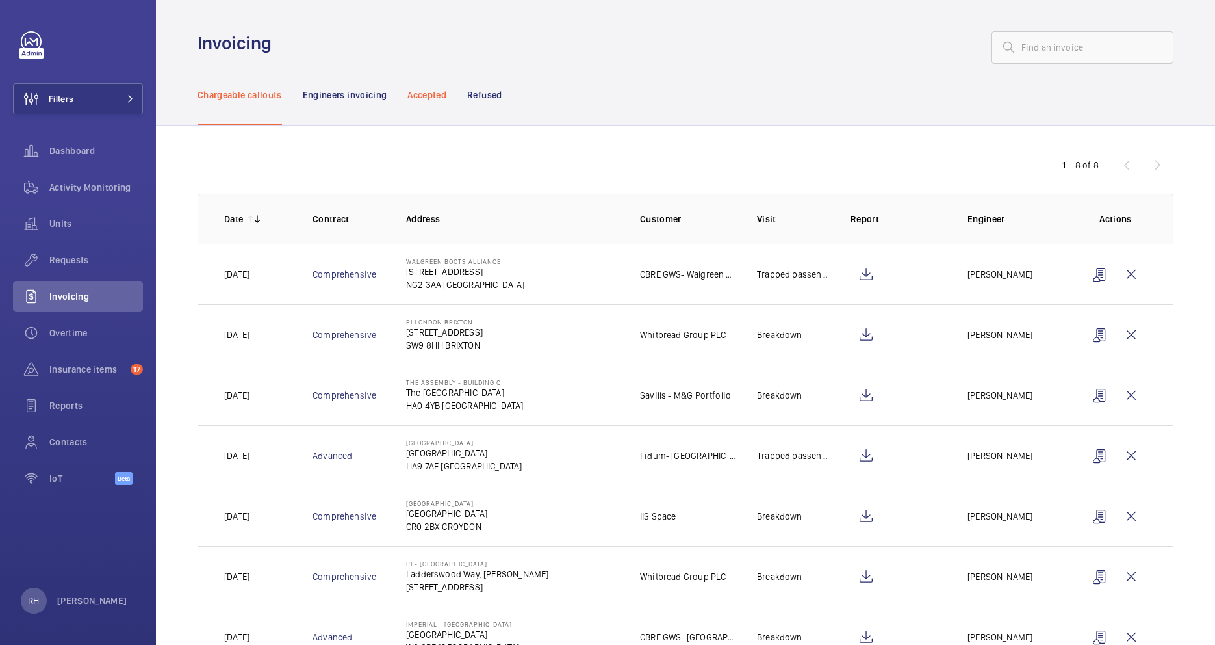
click at [424, 96] on p "Accepted" at bounding box center [427, 94] width 39 height 13
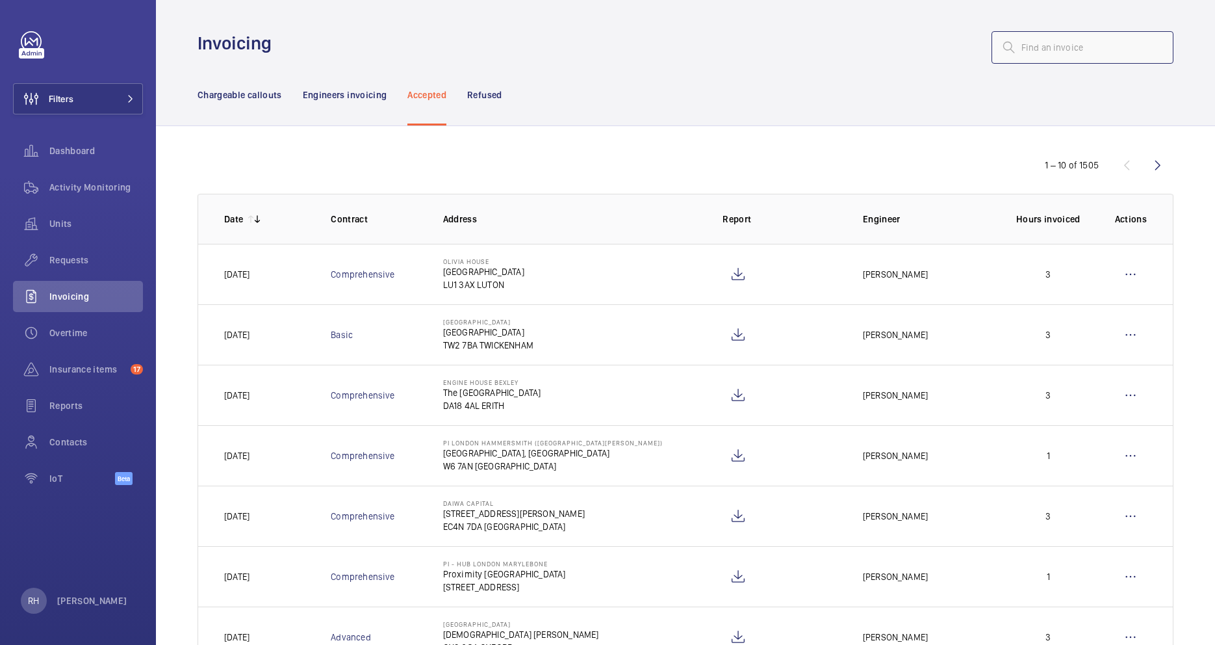
click at [1063, 52] on input "text" at bounding box center [1083, 47] width 182 height 32
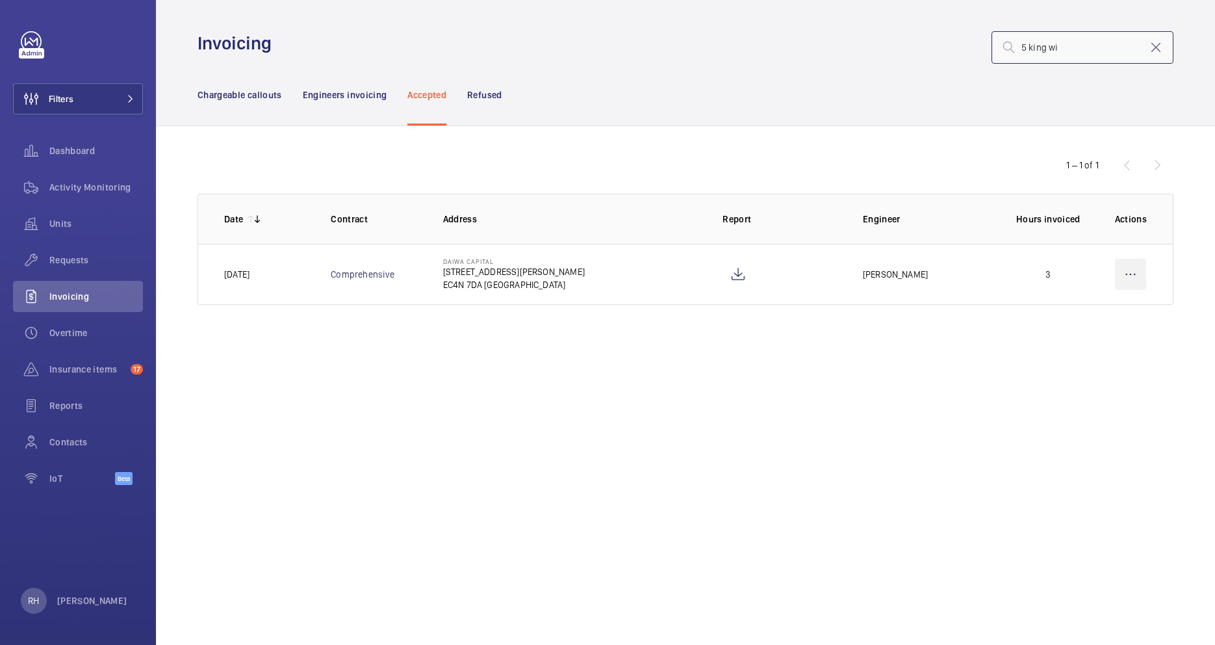
type input "5 king wi"
click at [1126, 275] on wm-front-icon-button at bounding box center [1130, 274] width 31 height 31
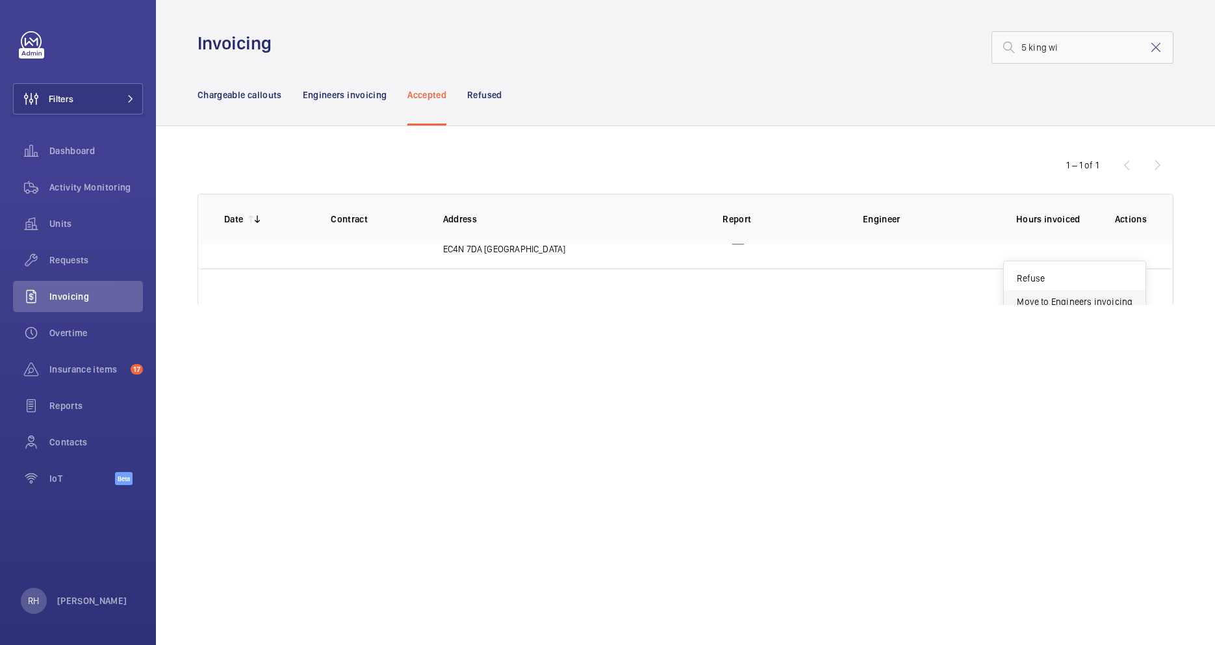
scroll to position [38, 0]
click at [1052, 278] on p "Refuse" at bounding box center [1075, 276] width 116 height 13
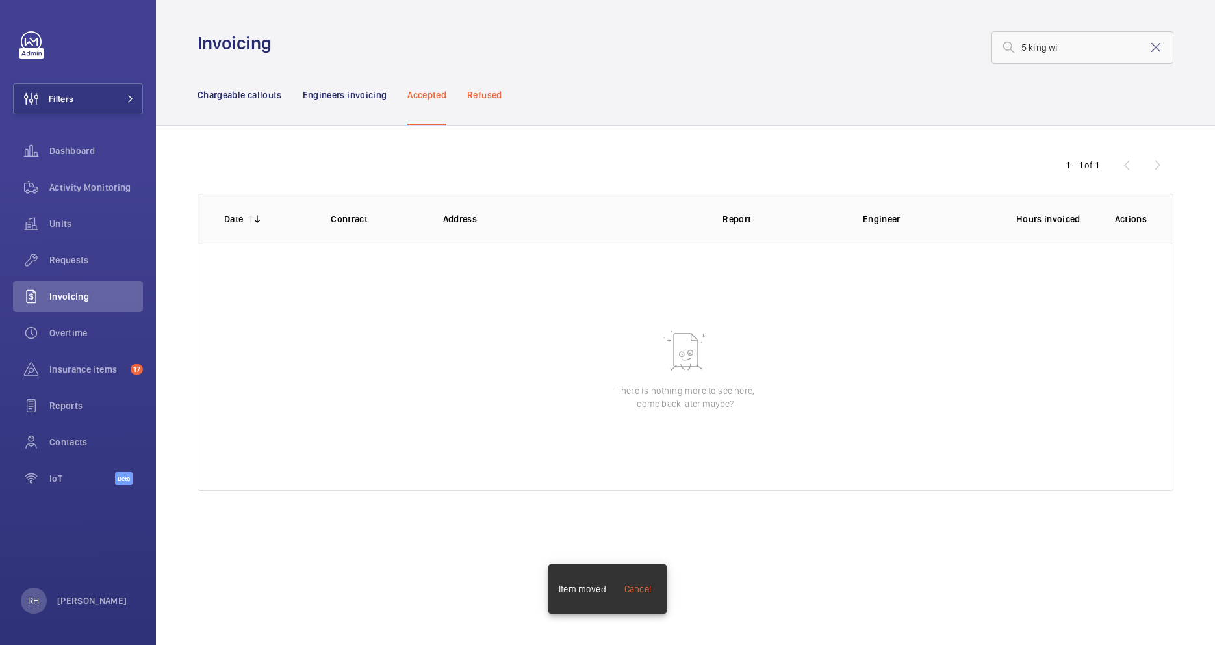
click at [498, 96] on p "Refused" at bounding box center [484, 94] width 34 height 13
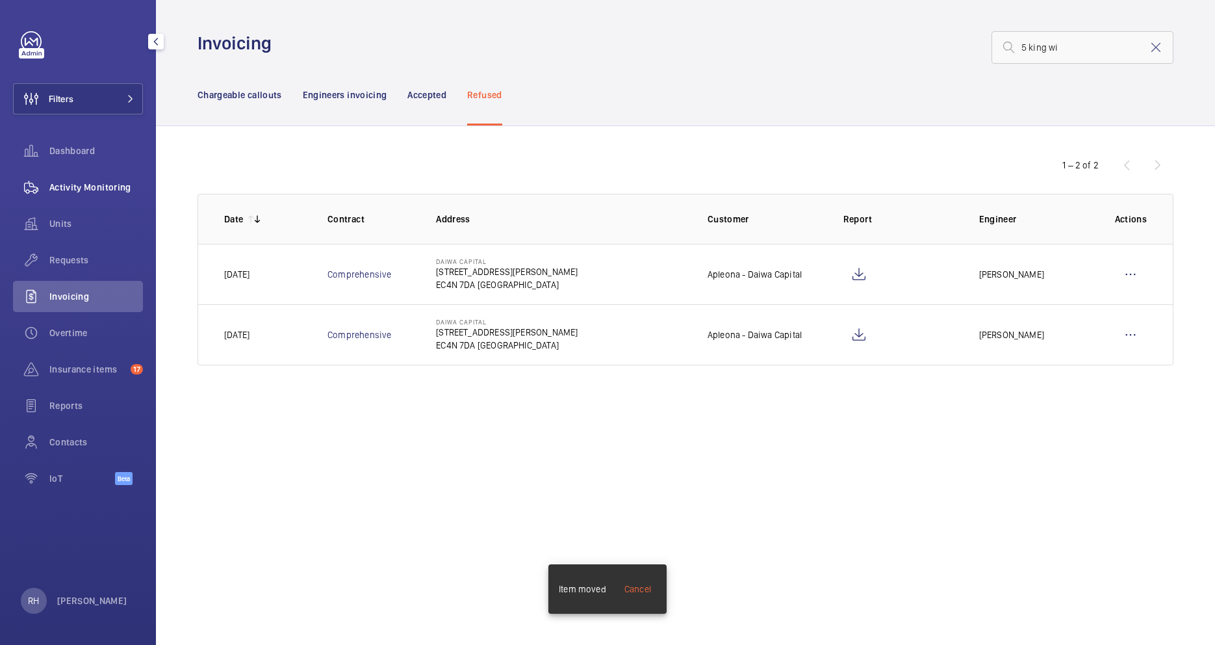
click at [90, 174] on div "Activity Monitoring" at bounding box center [78, 187] width 130 height 31
